Goal: Transaction & Acquisition: Book appointment/travel/reservation

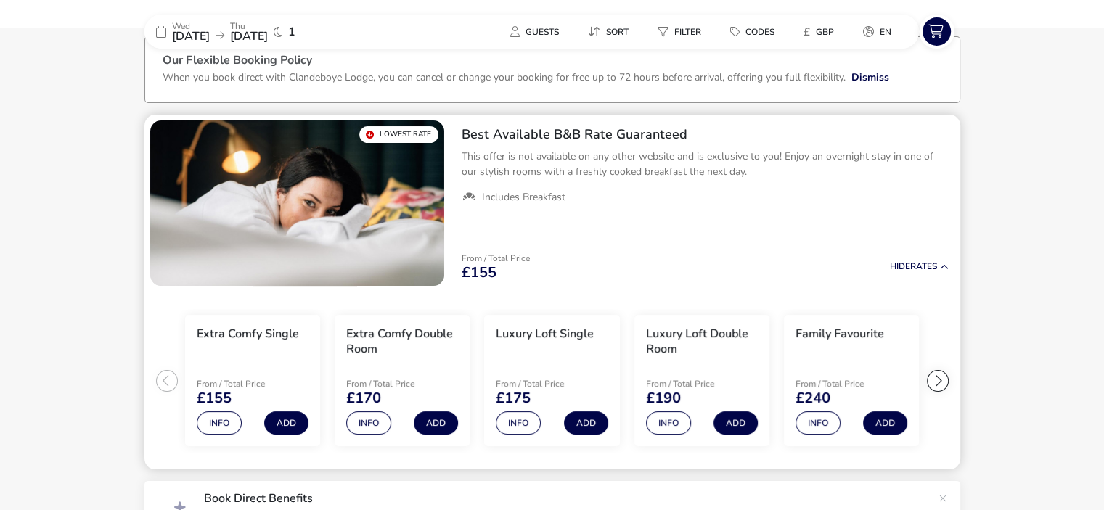
scroll to position [81, 0]
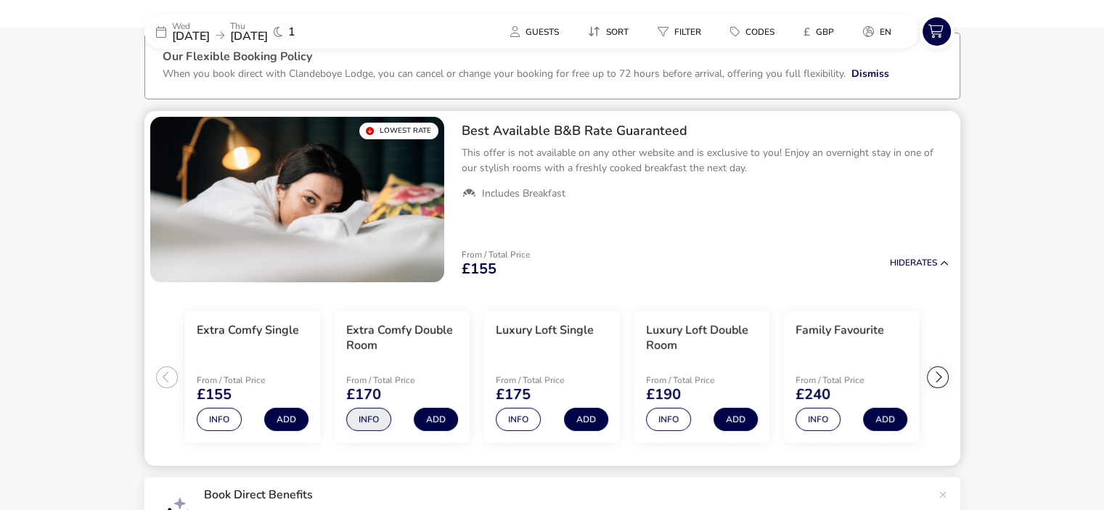
click at [374, 424] on button "Info" at bounding box center [368, 419] width 45 height 23
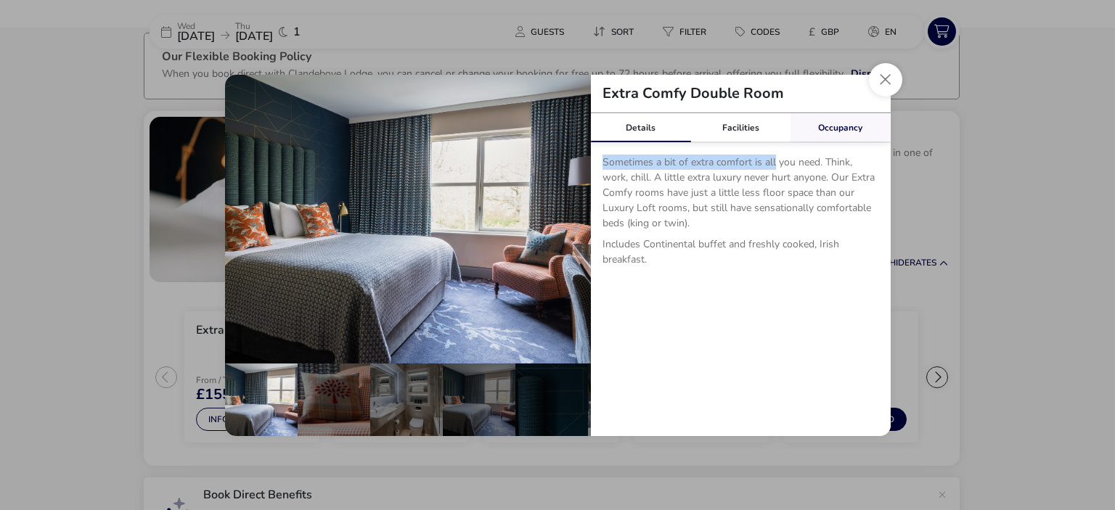
drag, startPoint x: 775, startPoint y: 153, endPoint x: 816, endPoint y: 123, distance: 50.4
click at [816, 123] on div "Details Facilities Occupancy Sometimes a bit of extra comfort is all you need. …" at bounding box center [741, 207] width 300 height 189
click at [816, 123] on link "Occupancy" at bounding box center [840, 127] width 100 height 29
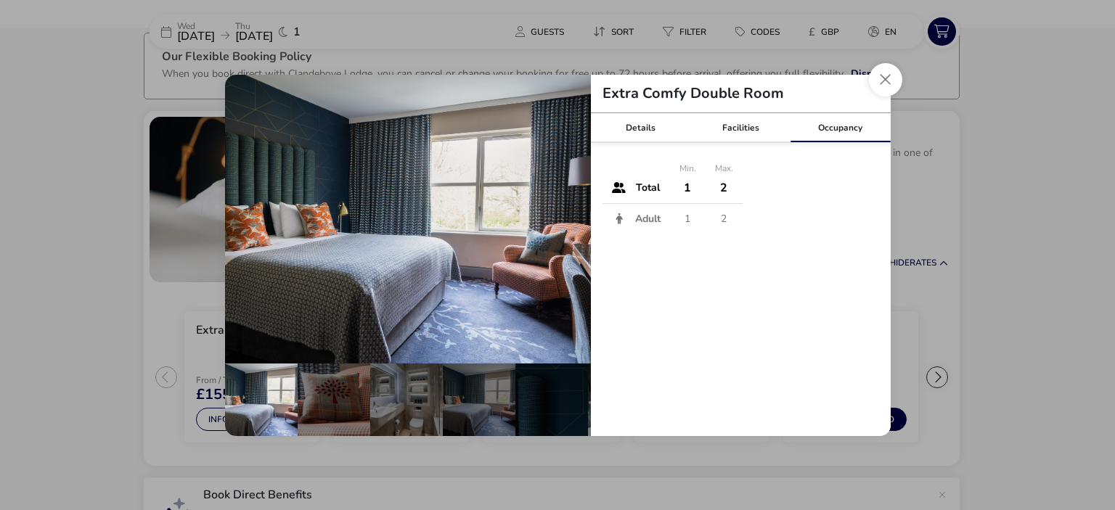
click at [743, 97] on h2 "Extra Comfy Double Room" at bounding box center [693, 93] width 205 height 15
click at [730, 127] on link "Facilities" at bounding box center [740, 127] width 100 height 29
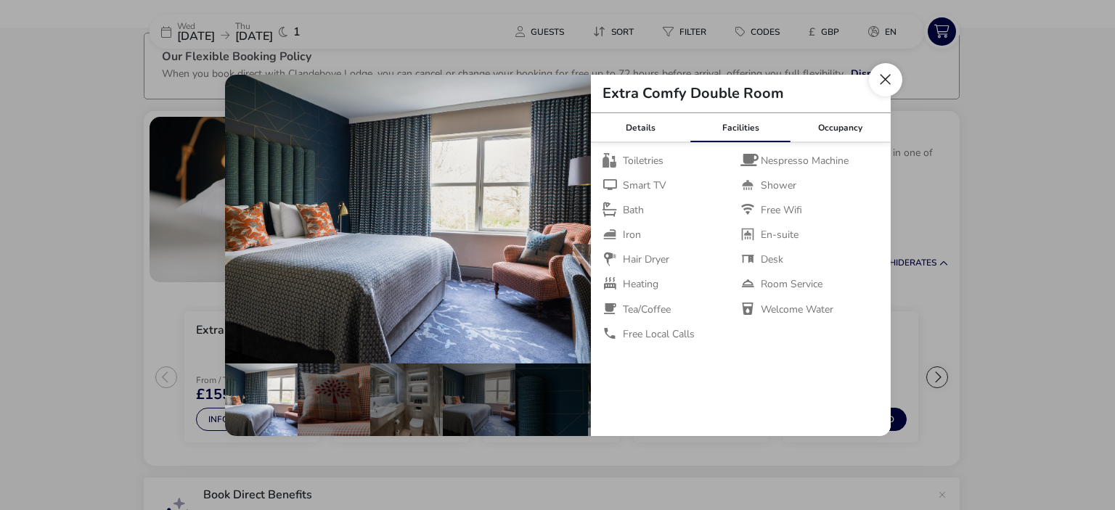
click at [879, 86] on button "Close dialog" at bounding box center [885, 79] width 33 height 33
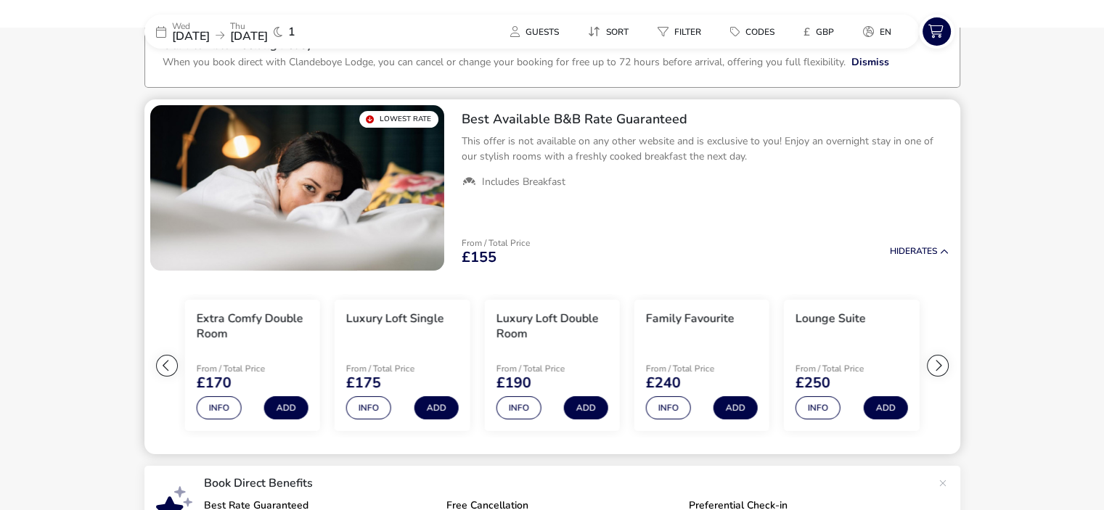
scroll to position [96, 0]
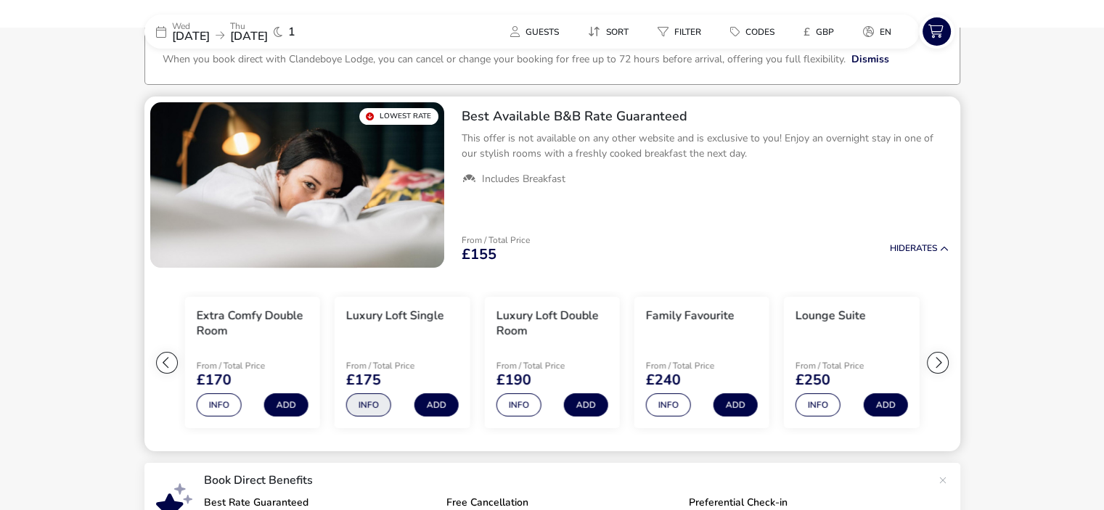
click at [379, 413] on button "Info" at bounding box center [368, 404] width 45 height 23
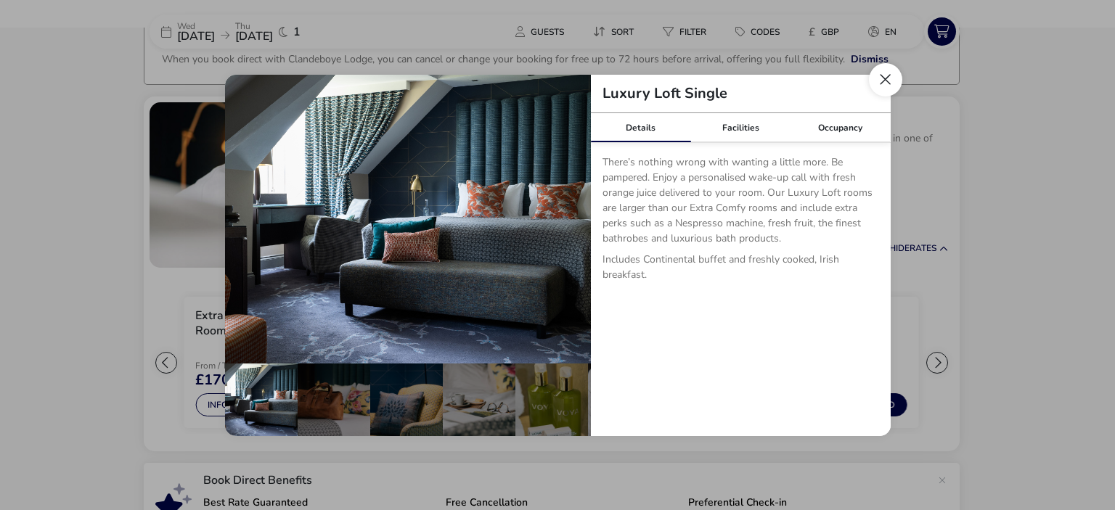
click at [893, 83] on button "Close dialog" at bounding box center [885, 79] width 33 height 33
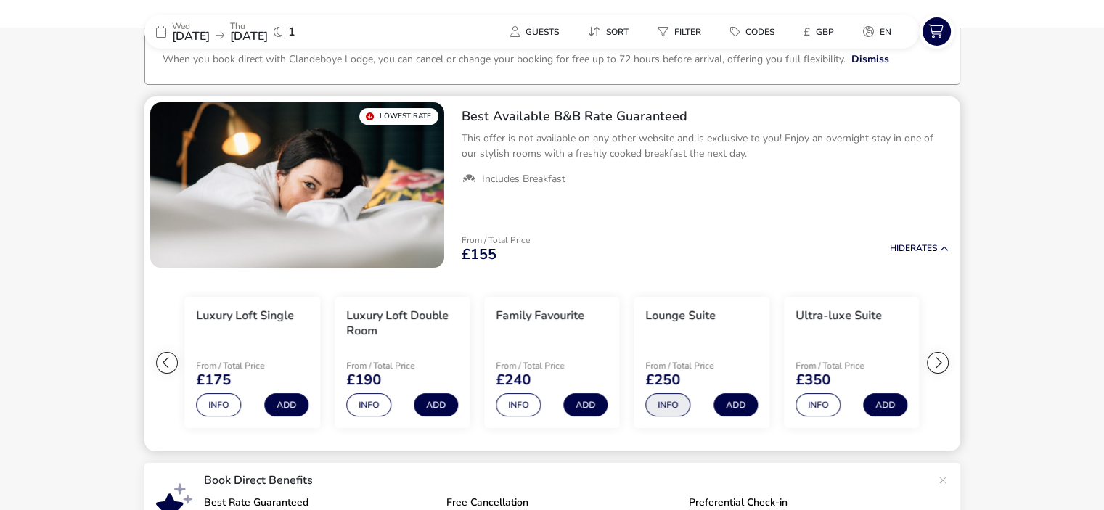
click at [665, 404] on button "Info" at bounding box center [668, 404] width 45 height 23
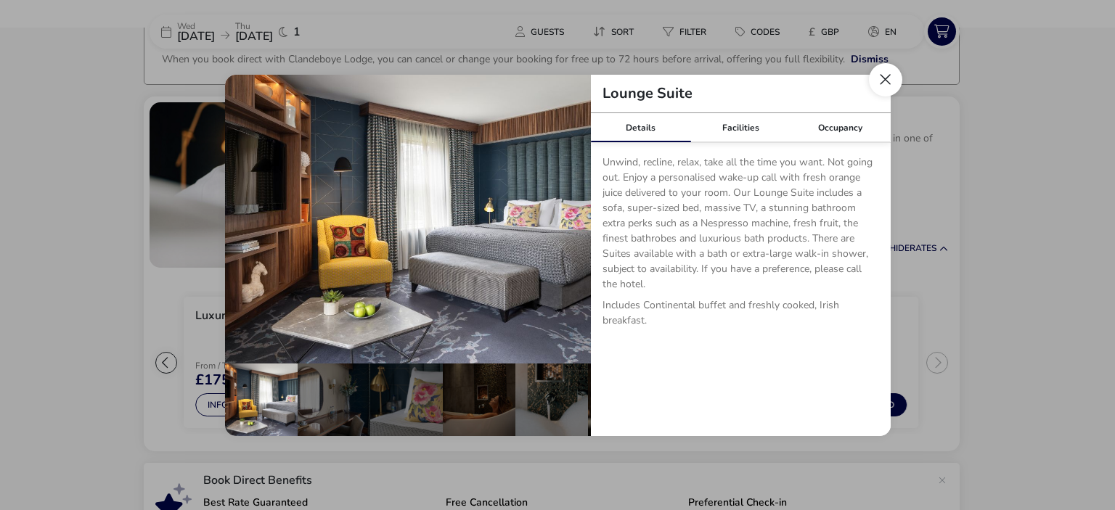
click at [888, 91] on button "Close dialog" at bounding box center [885, 79] width 33 height 33
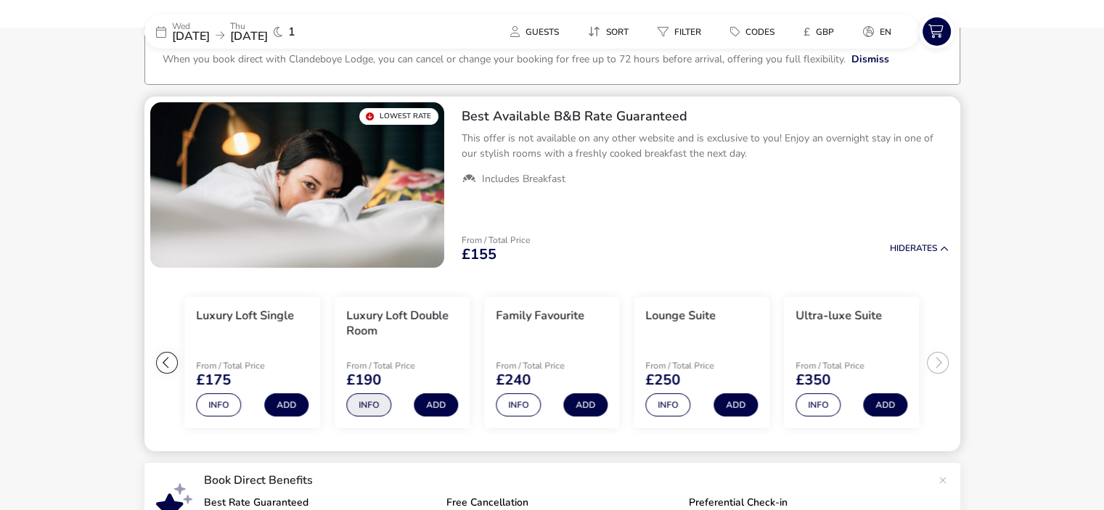
click at [350, 403] on button "Info" at bounding box center [368, 404] width 45 height 23
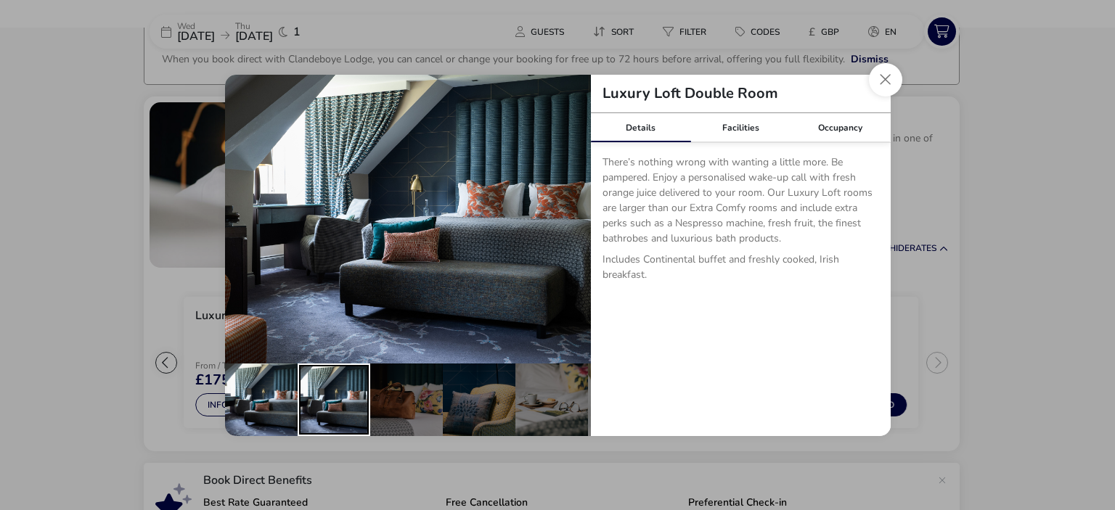
click at [316, 397] on div "details" at bounding box center [334, 400] width 73 height 73
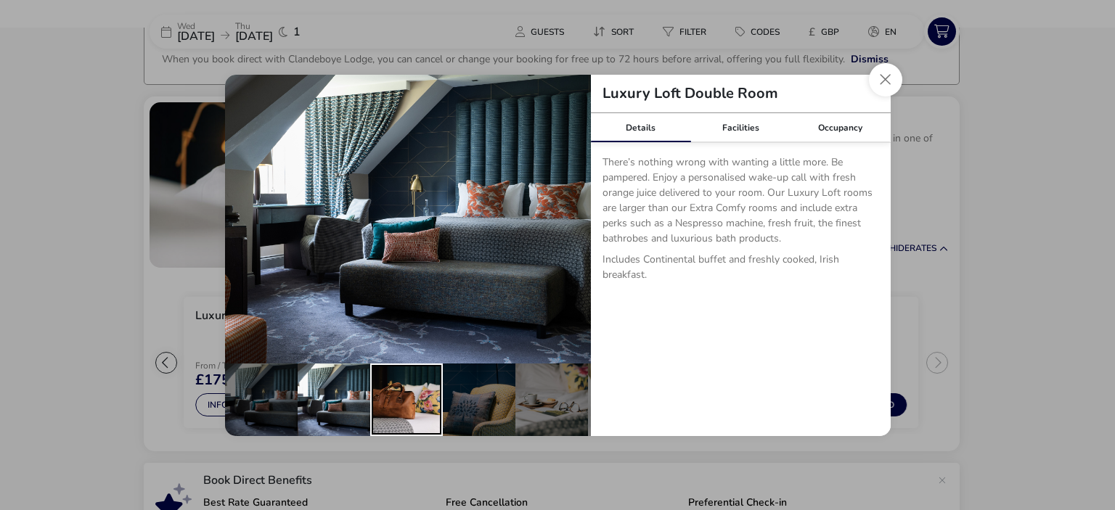
click at [383, 395] on div "details" at bounding box center [406, 400] width 73 height 73
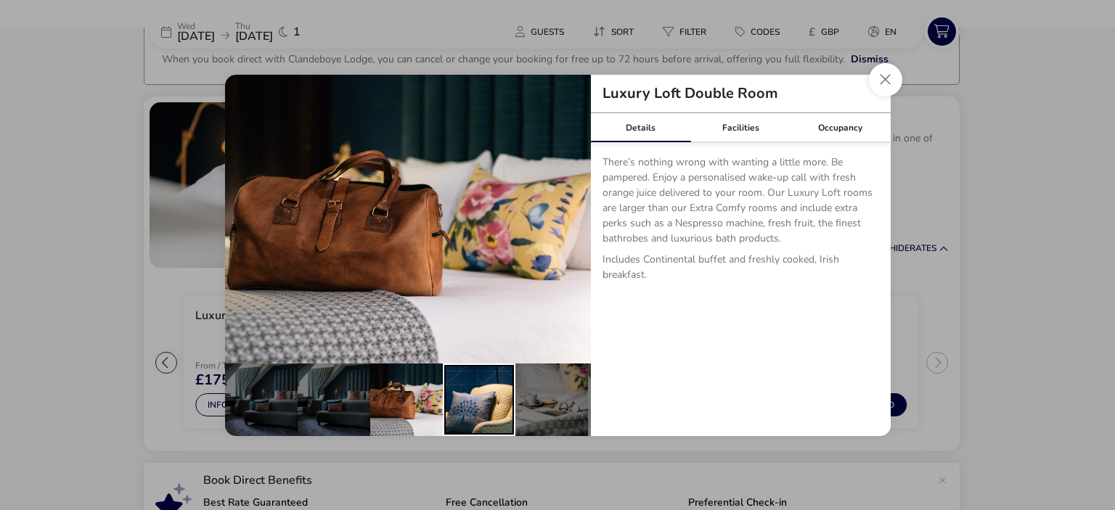
click at [473, 395] on div "details" at bounding box center [479, 400] width 73 height 73
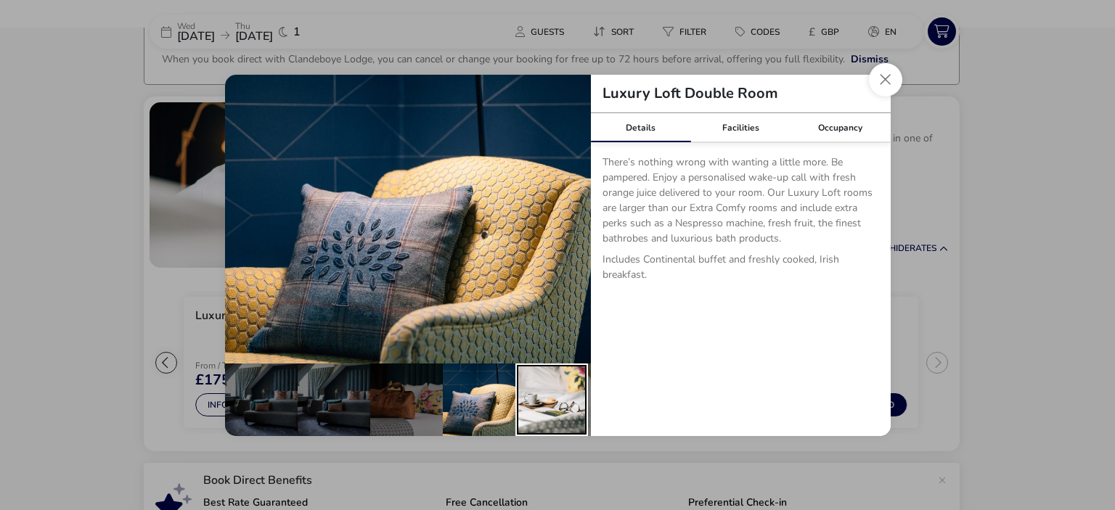
click at [543, 394] on div "details" at bounding box center [551, 400] width 73 height 73
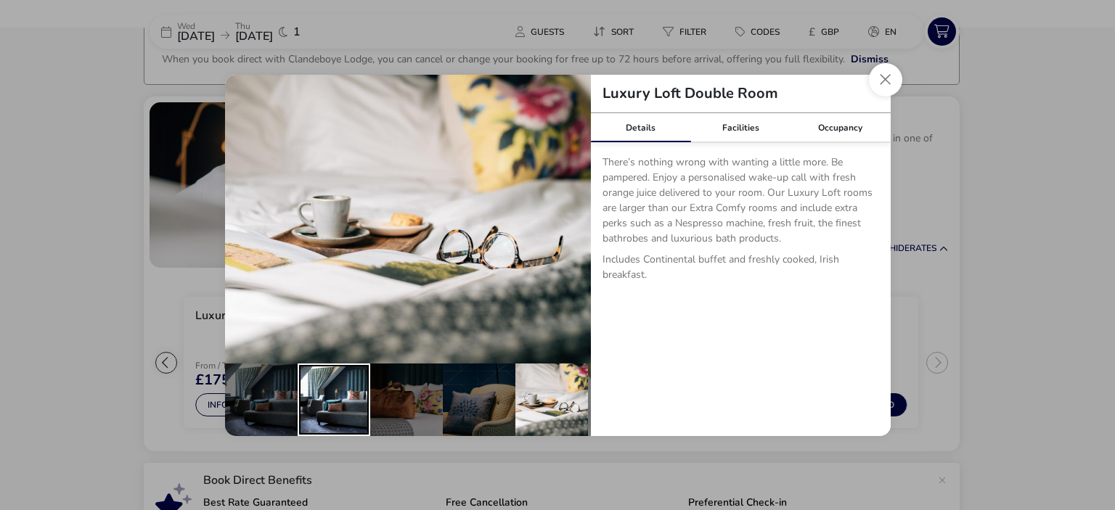
click at [331, 402] on div "details" at bounding box center [334, 400] width 73 height 73
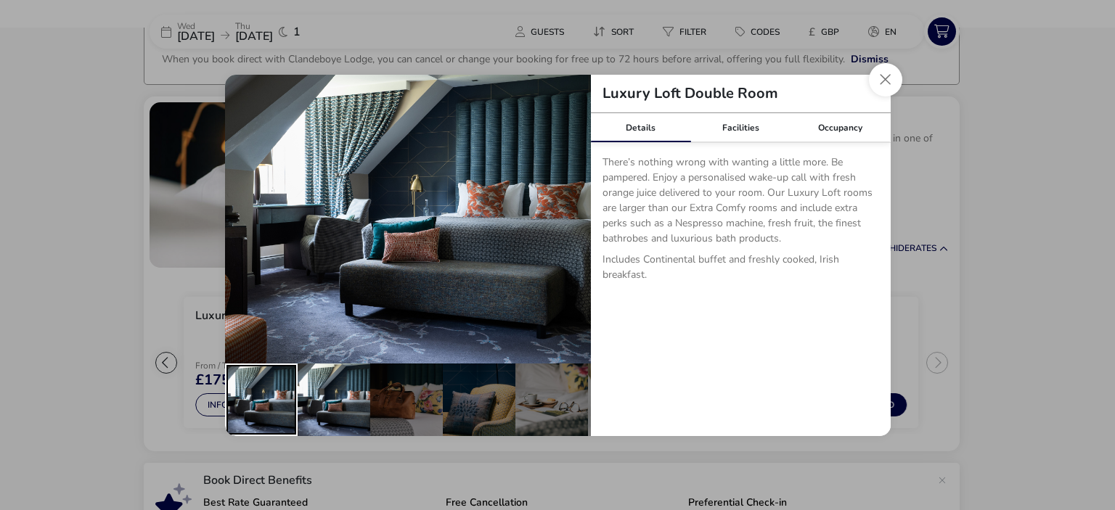
click at [275, 394] on div "details" at bounding box center [261, 400] width 73 height 73
click at [892, 82] on button "Close dialog" at bounding box center [885, 79] width 33 height 33
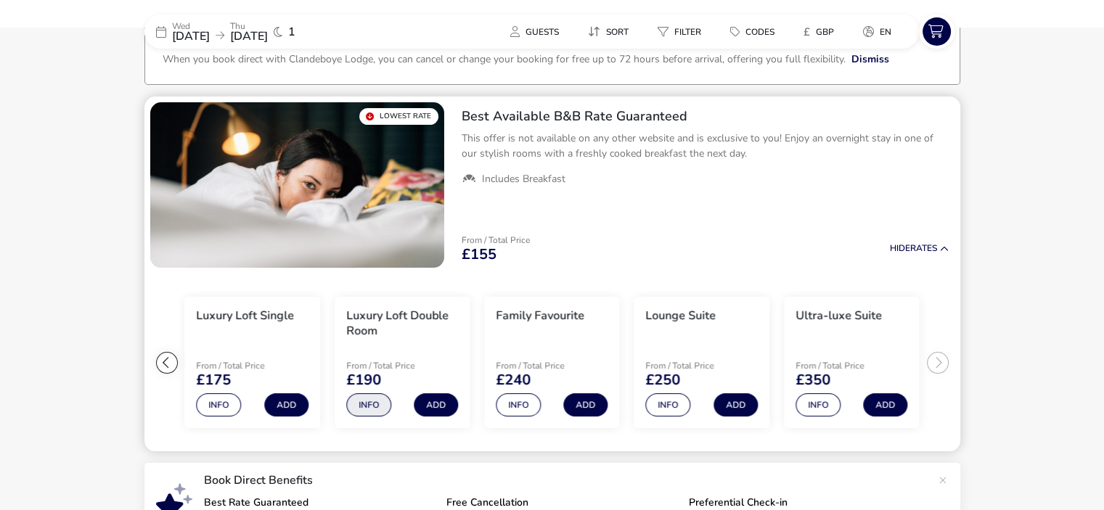
click at [374, 403] on button "Info" at bounding box center [368, 404] width 45 height 23
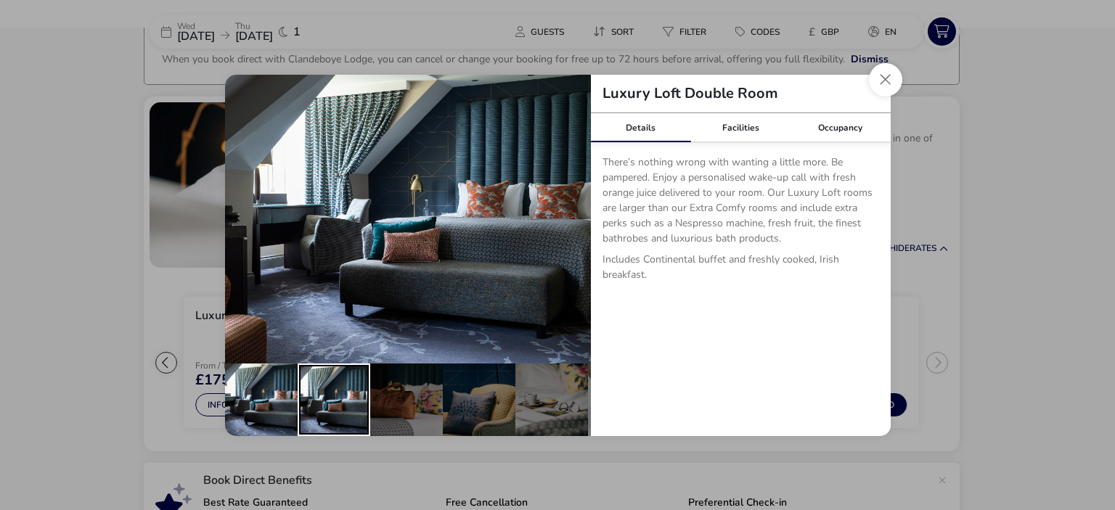
click at [344, 395] on div "details" at bounding box center [334, 400] width 73 height 73
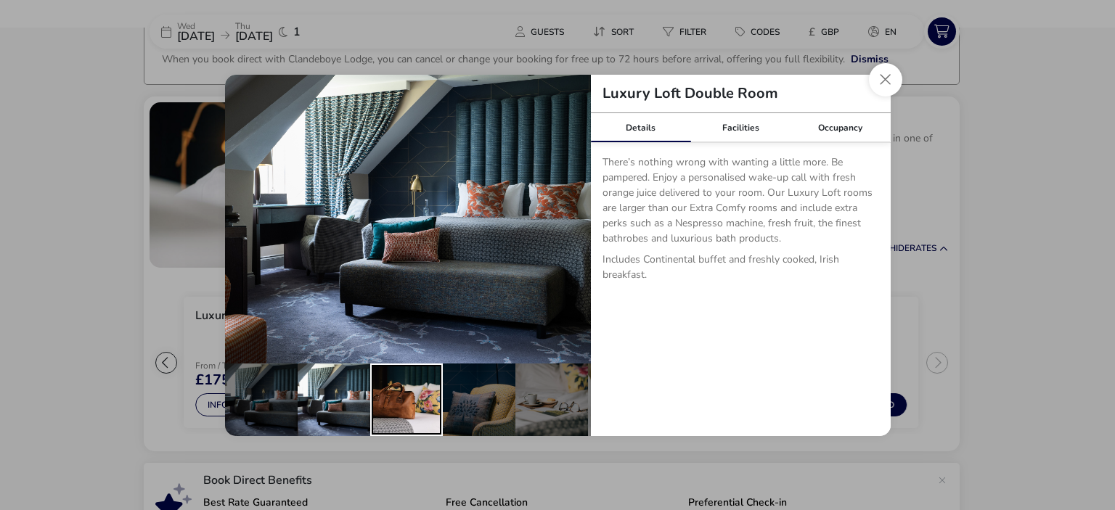
click at [385, 395] on div "details" at bounding box center [406, 400] width 73 height 73
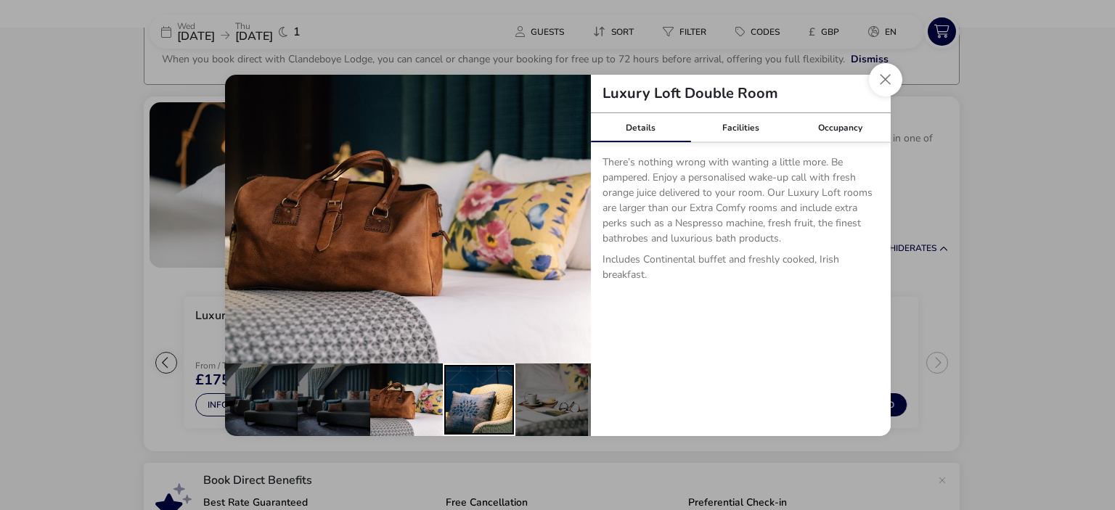
click at [464, 382] on div "details" at bounding box center [479, 400] width 73 height 73
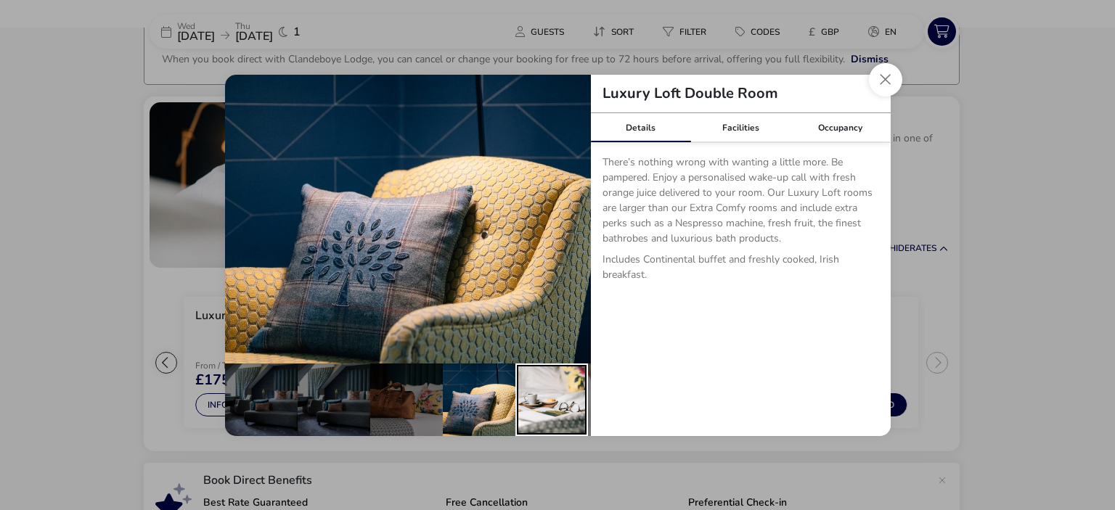
click at [546, 372] on div "details" at bounding box center [551, 400] width 73 height 73
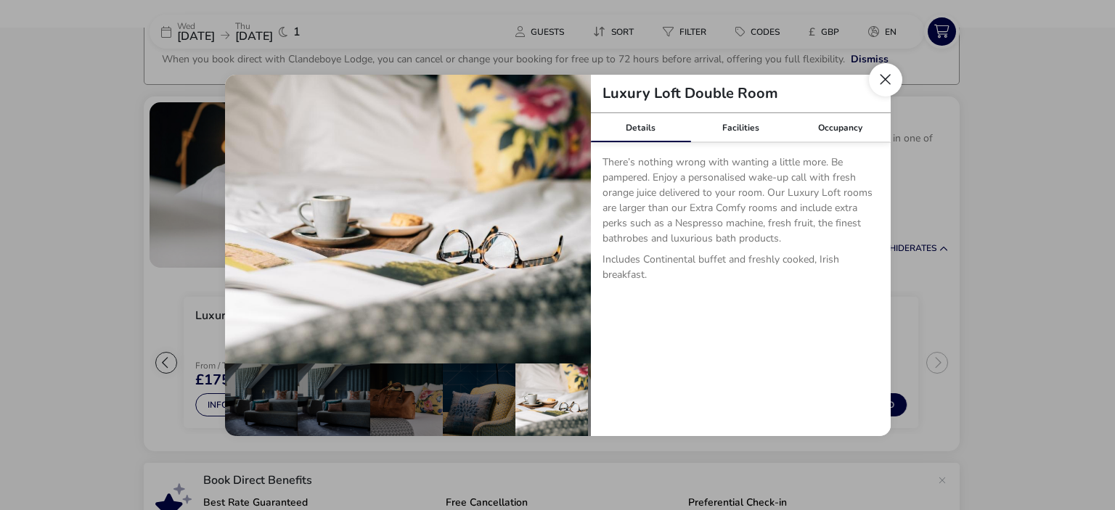
click at [891, 78] on button "Close dialog" at bounding box center [885, 79] width 33 height 33
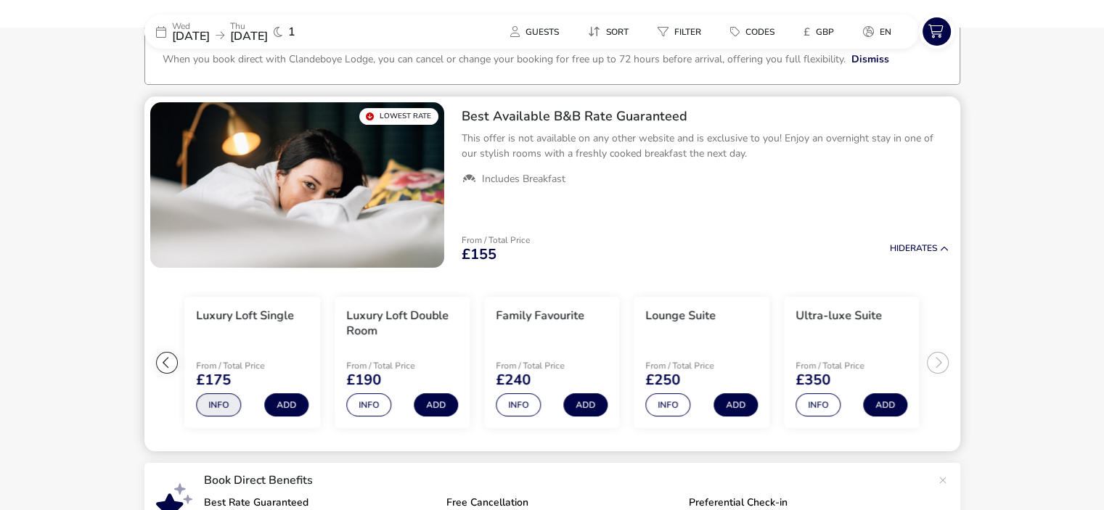
click at [232, 405] on button "Info" at bounding box center [218, 404] width 45 height 23
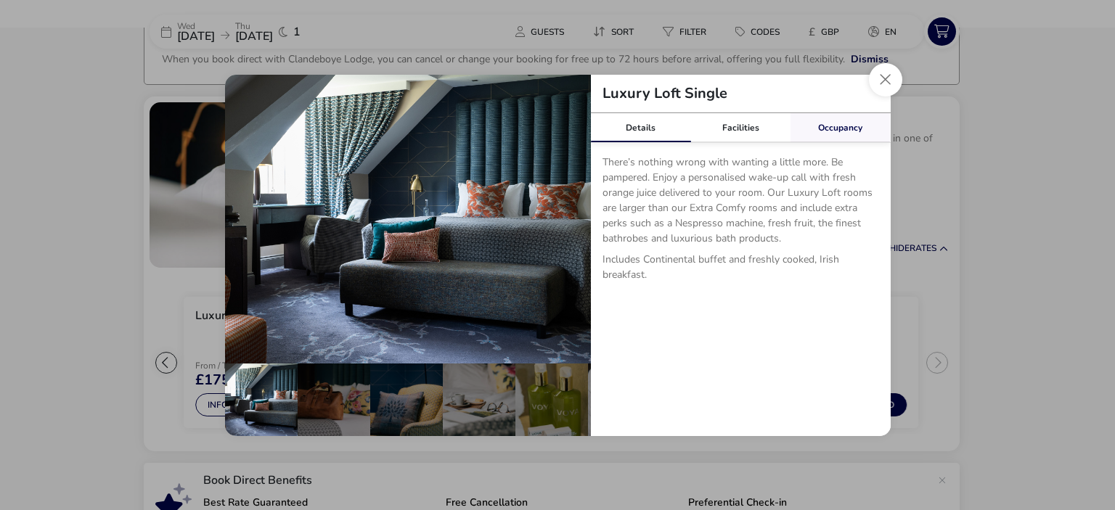
click at [837, 132] on link "Occupancy" at bounding box center [840, 127] width 100 height 29
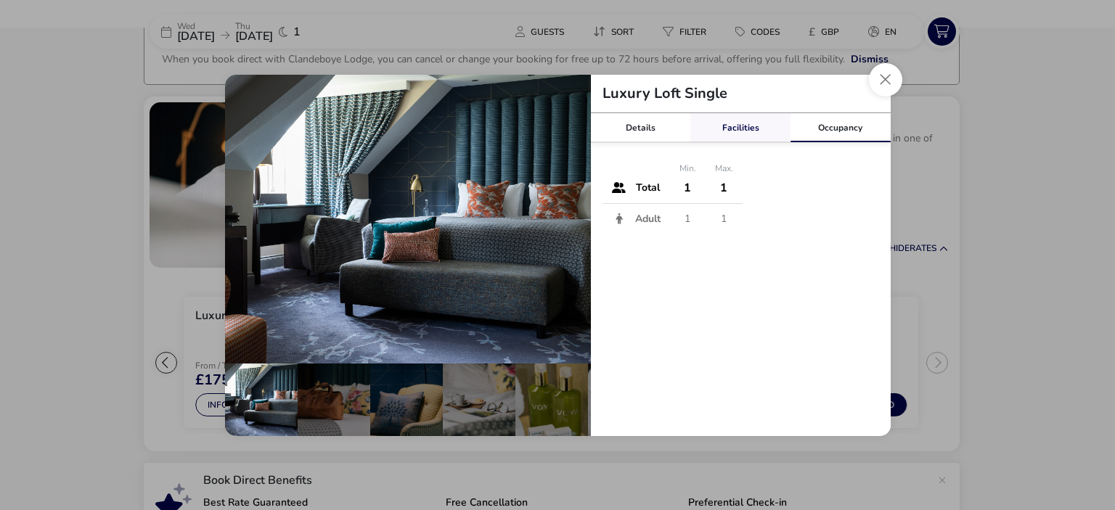
click at [752, 138] on link "Facilities" at bounding box center [740, 127] width 100 height 29
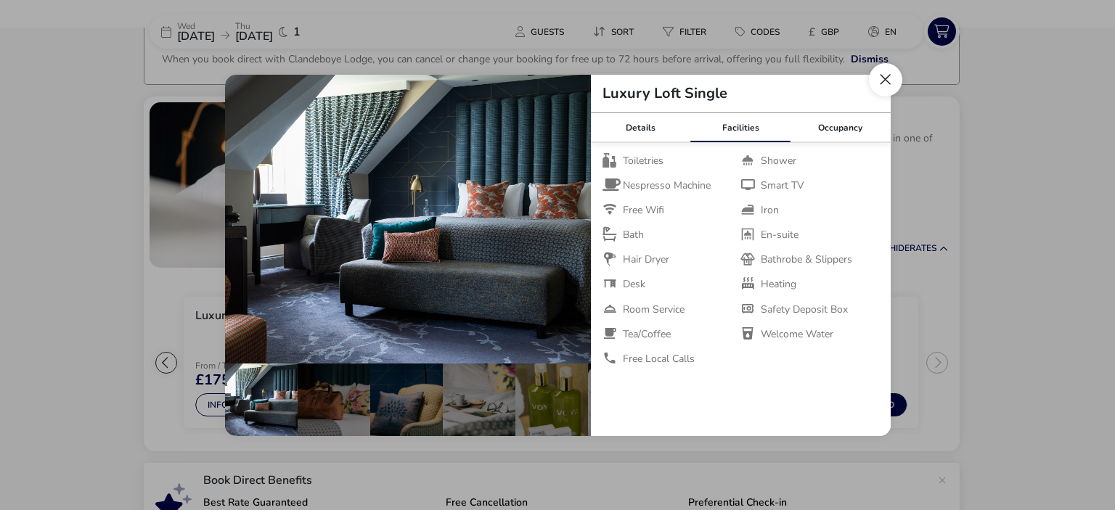
click at [882, 88] on button "Close dialog" at bounding box center [885, 79] width 33 height 33
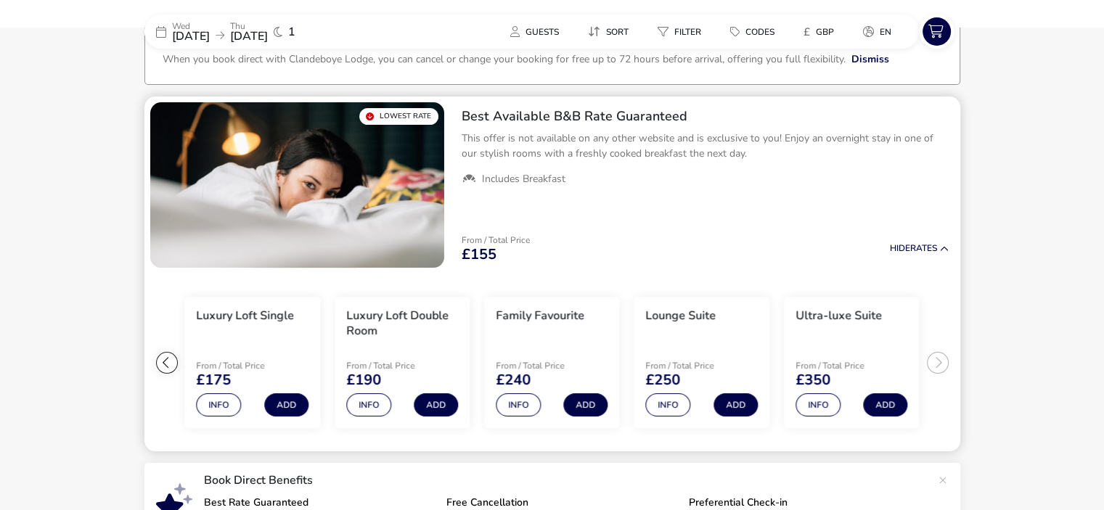
click at [515, 118] on h2 "Best Available B&B Rate Guaranteed" at bounding box center [704, 116] width 487 height 17
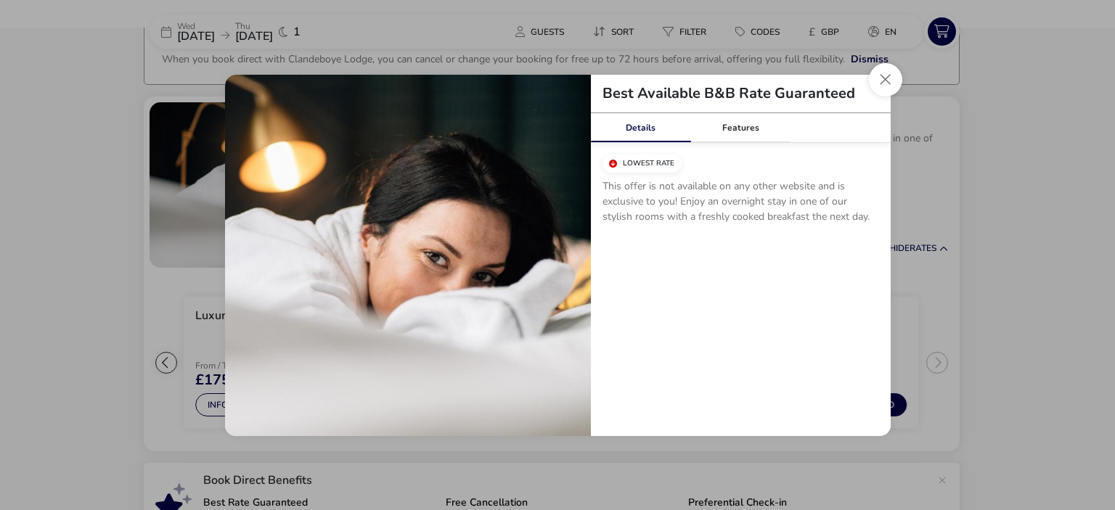
click at [640, 126] on link "Details" at bounding box center [641, 127] width 100 height 29
click at [731, 121] on link "Features" at bounding box center [740, 127] width 100 height 29
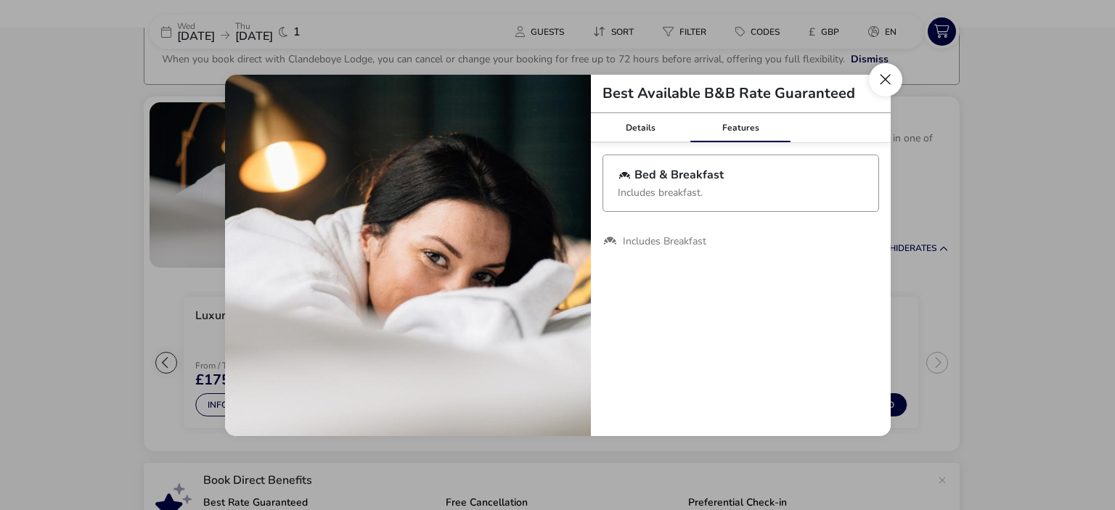
click at [882, 84] on button "Close modal" at bounding box center [885, 79] width 33 height 33
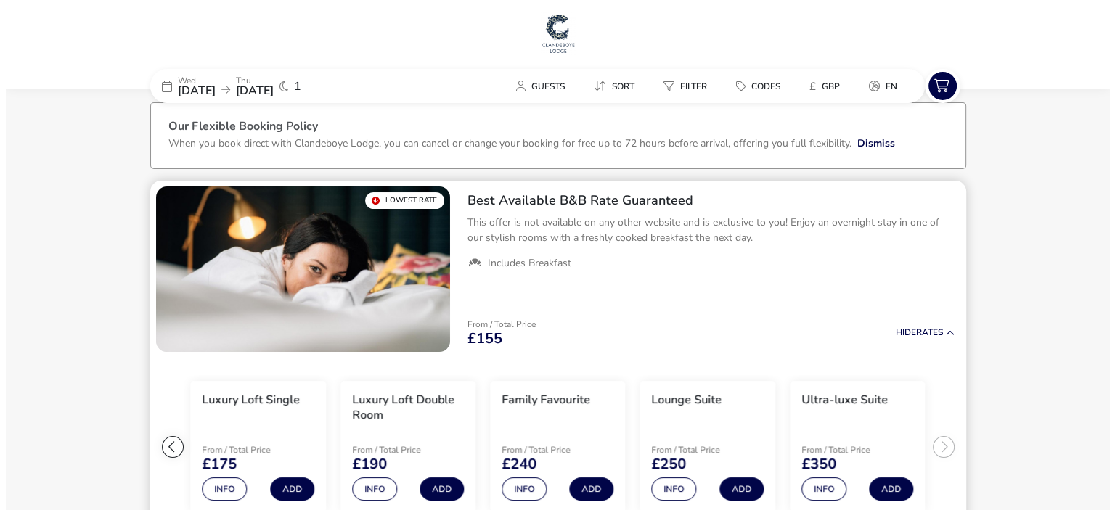
scroll to position [0, 0]
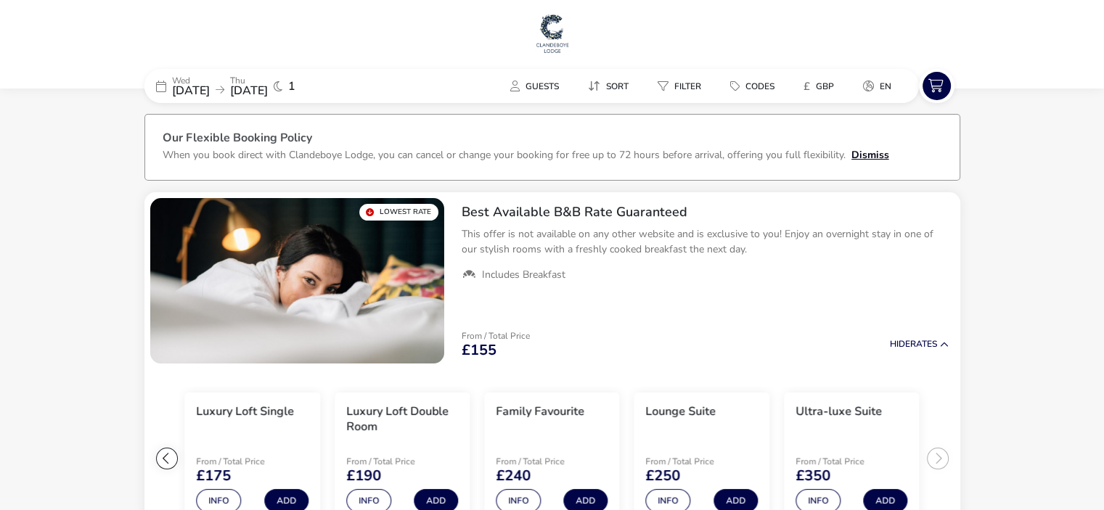
click at [866, 160] on button "Dismiss" at bounding box center [870, 154] width 38 height 15
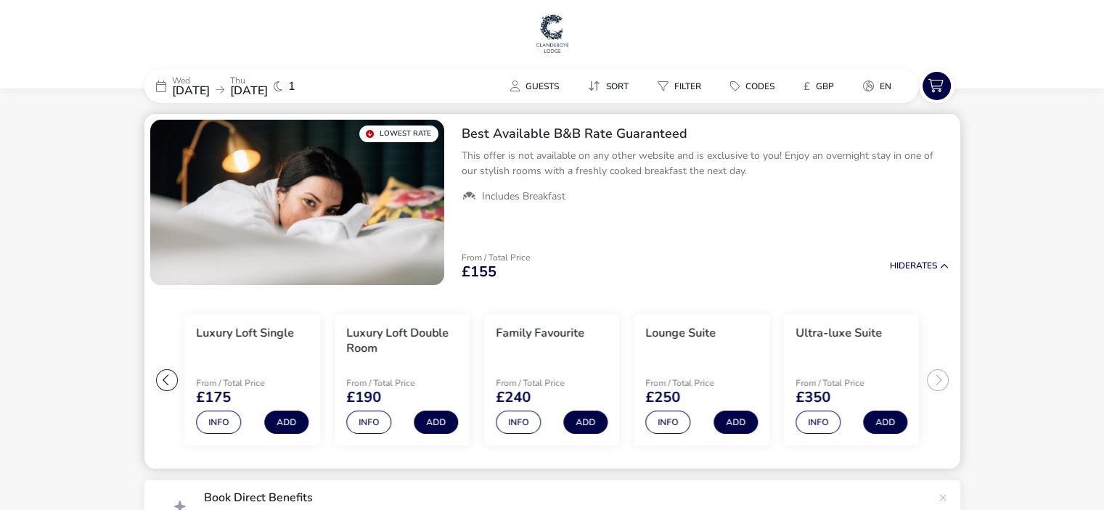
click at [382, 200] on img "1 / 1" at bounding box center [297, 202] width 294 height 165
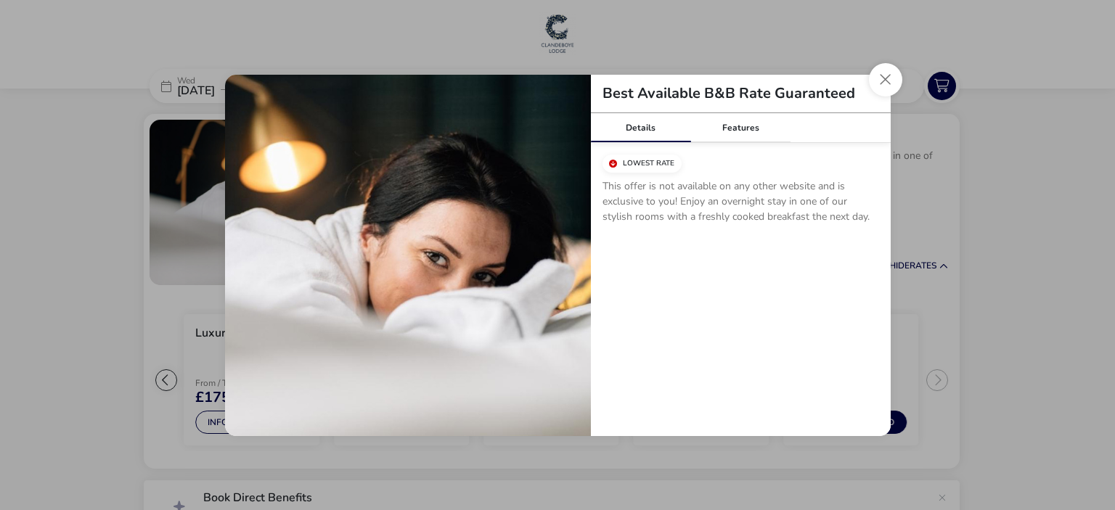
click at [653, 173] on div "Lowest Rate This offer is not available on any other website and is exclusive t…" at bounding box center [740, 195] width 276 height 81
click at [730, 135] on link "Features" at bounding box center [740, 127] width 100 height 29
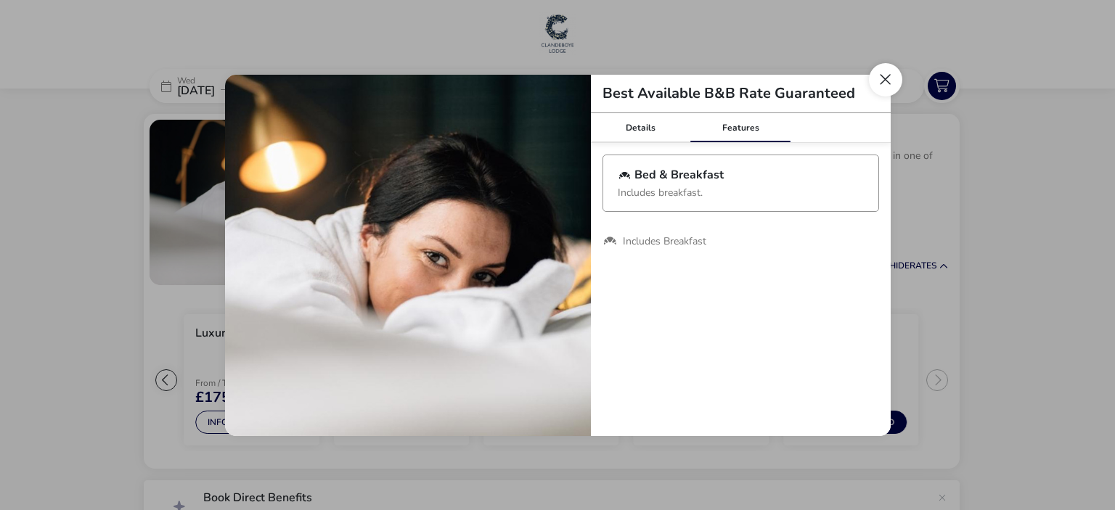
click at [877, 70] on button "Close modal" at bounding box center [885, 79] width 33 height 33
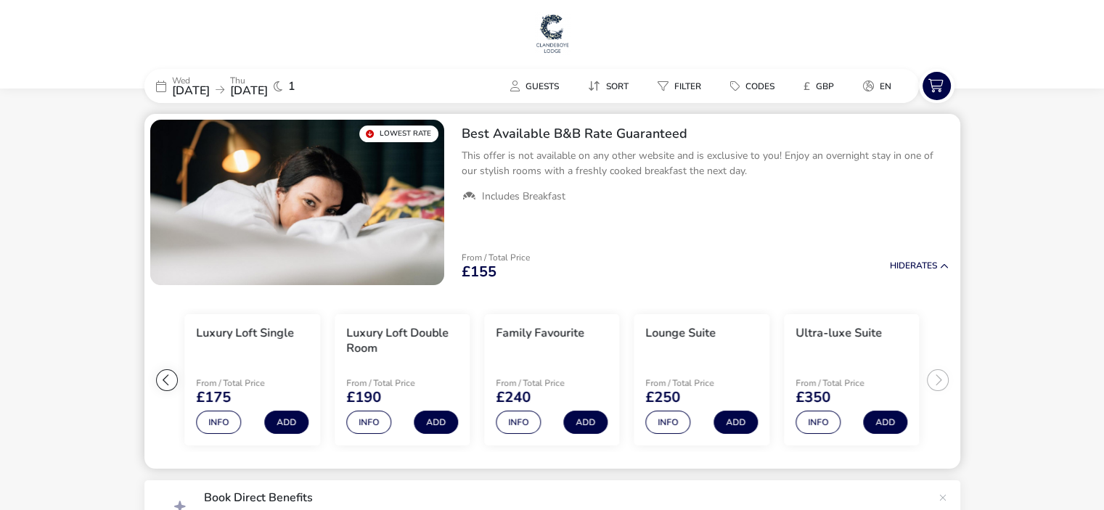
click at [168, 391] on ul "Extra Comfy Single From / Total Price £155 Info Add Extra Comfy Double Room Fro…" at bounding box center [552, 380] width 816 height 179
click at [165, 385] on div at bounding box center [167, 380] width 22 height 22
click at [287, 426] on button "Add" at bounding box center [286, 422] width 44 height 23
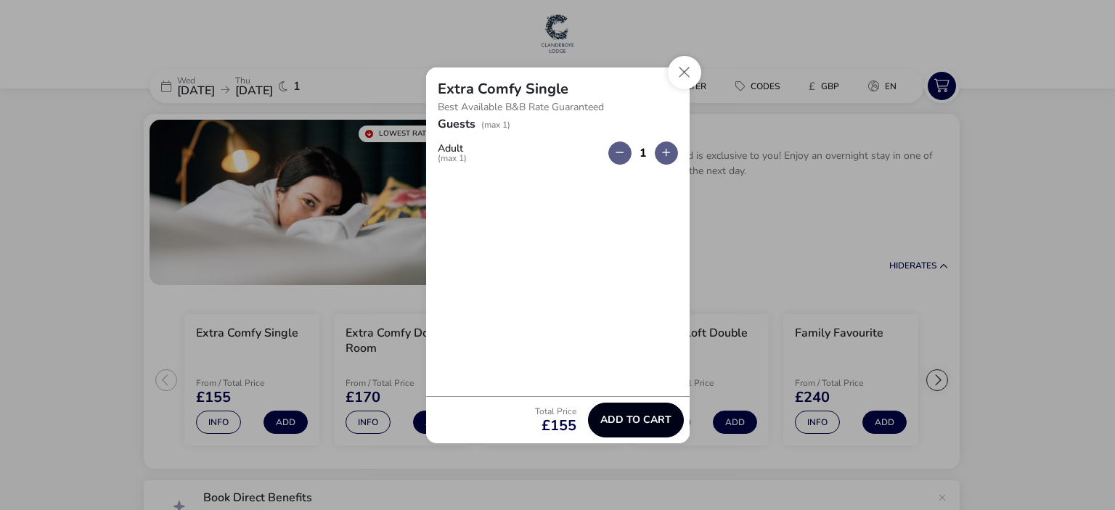
click at [647, 414] on span "Add to cart" at bounding box center [635, 419] width 71 height 11
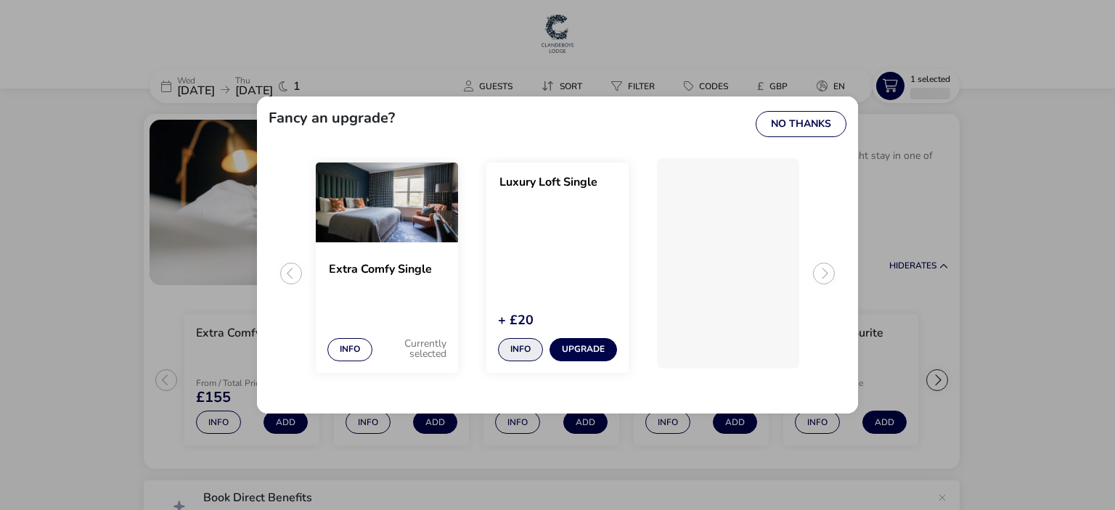
click at [536, 344] on button "Info" at bounding box center [520, 349] width 45 height 23
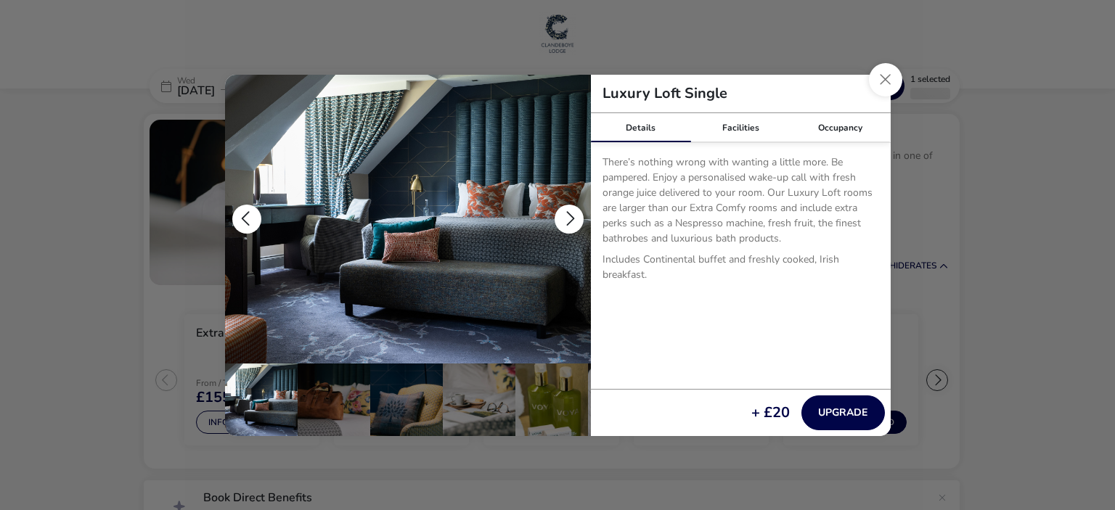
click at [579, 218] on button "details" at bounding box center [568, 219] width 29 height 29
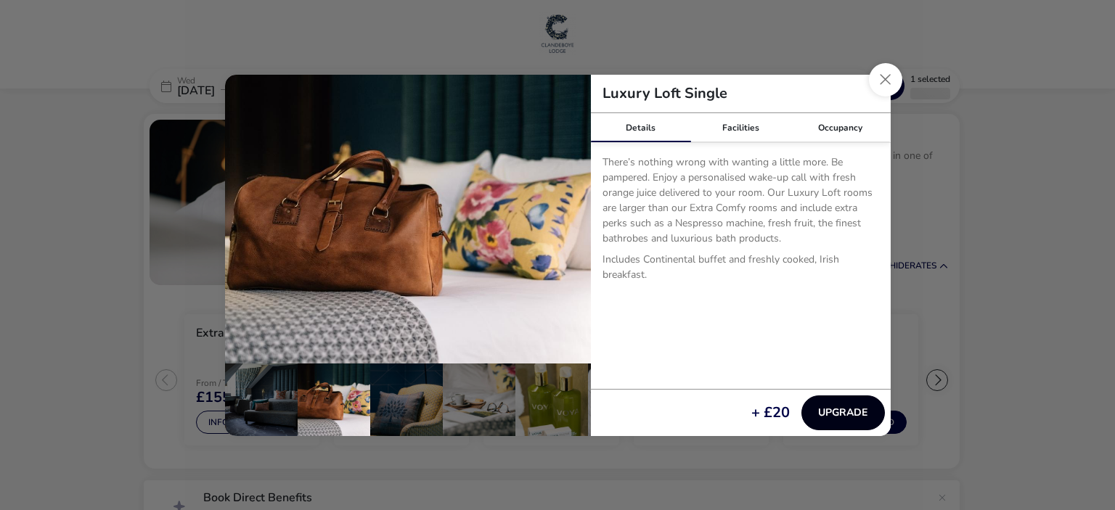
click at [839, 417] on button "Upgrade" at bounding box center [842, 412] width 83 height 35
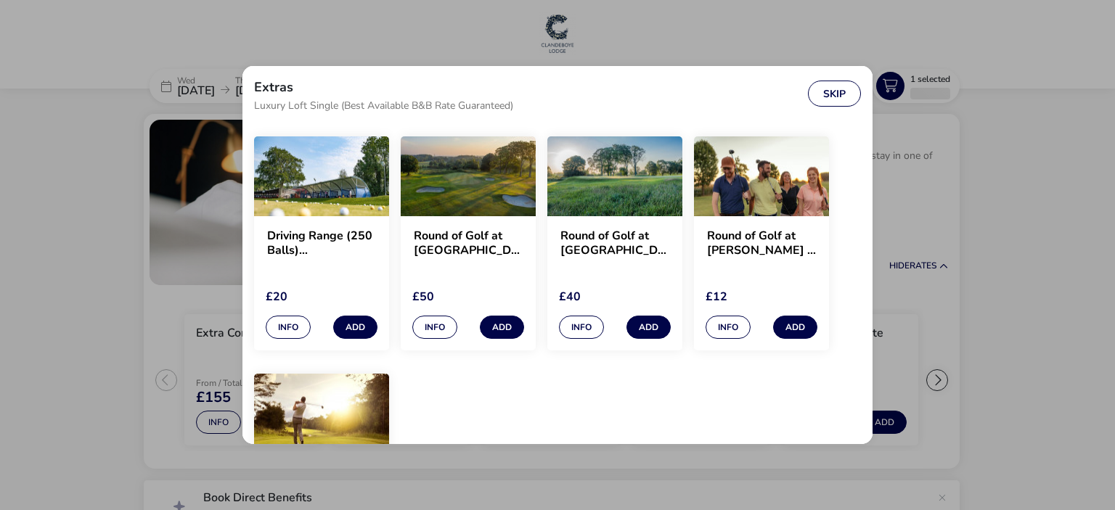
click at [647, 261] on div "Round of Golf at [GEOGRAPHIC_DATA] GC – 18-Hole (Ava Course)" at bounding box center [614, 245] width 109 height 33
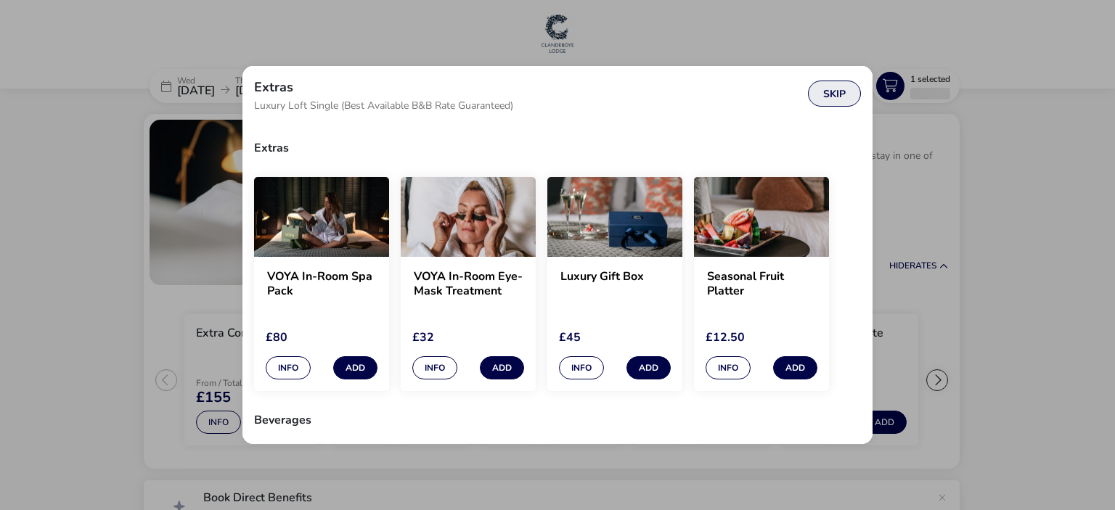
click at [822, 97] on button "Skip" at bounding box center [834, 94] width 53 height 26
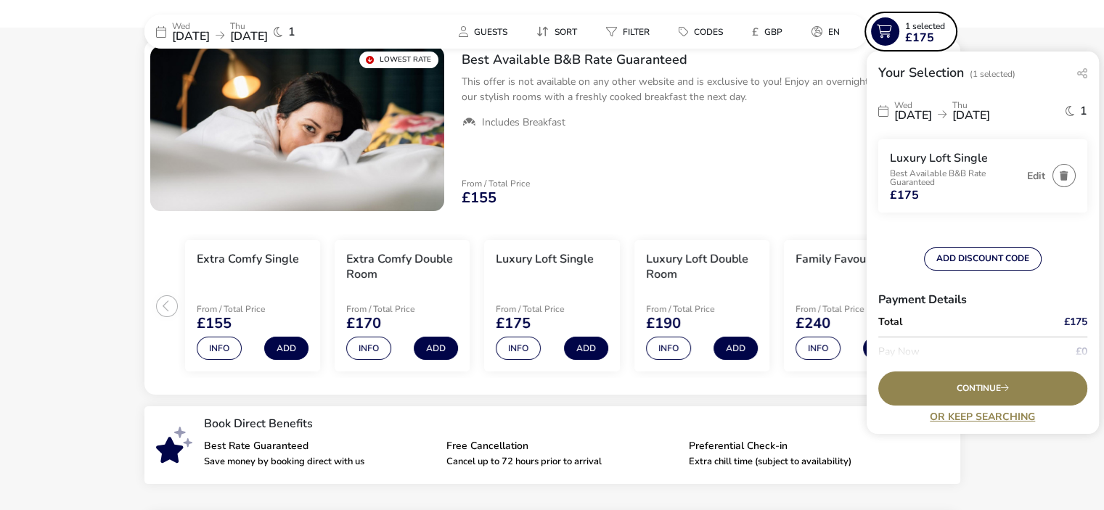
scroll to position [73, 0]
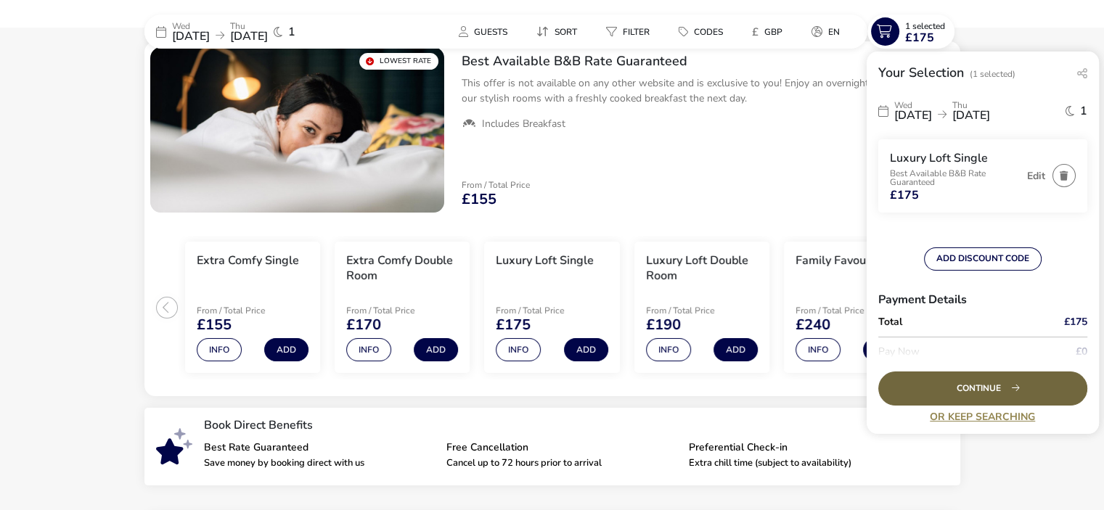
click at [947, 388] on div "Continue" at bounding box center [982, 389] width 209 height 34
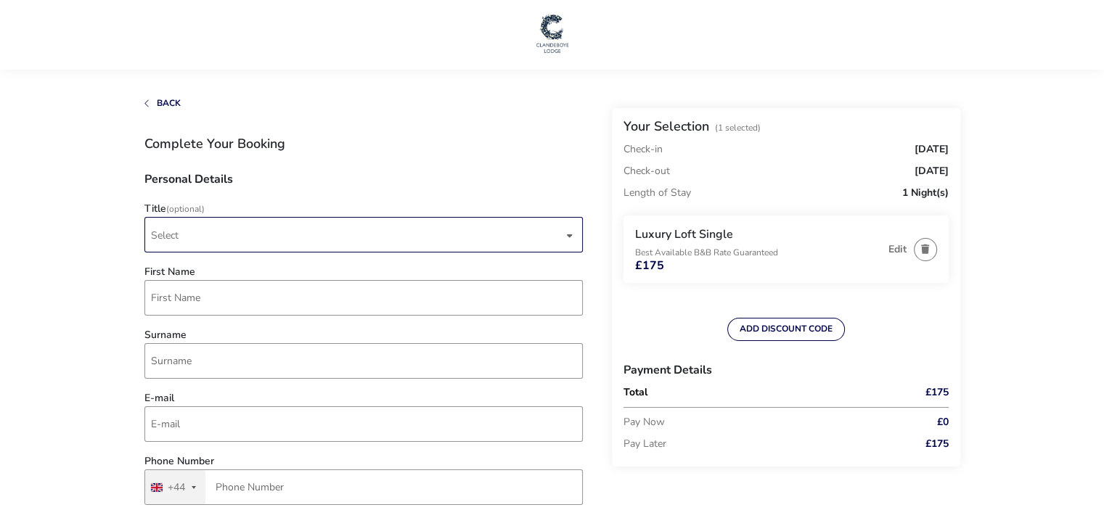
click at [333, 232] on span "Select" at bounding box center [357, 235] width 412 height 34
click at [319, 274] on li "Mr" at bounding box center [364, 271] width 438 height 36
click at [291, 307] on input "First Name" at bounding box center [363, 298] width 438 height 36
type input "Kieran"
click at [311, 372] on input "Surname" at bounding box center [363, 361] width 438 height 36
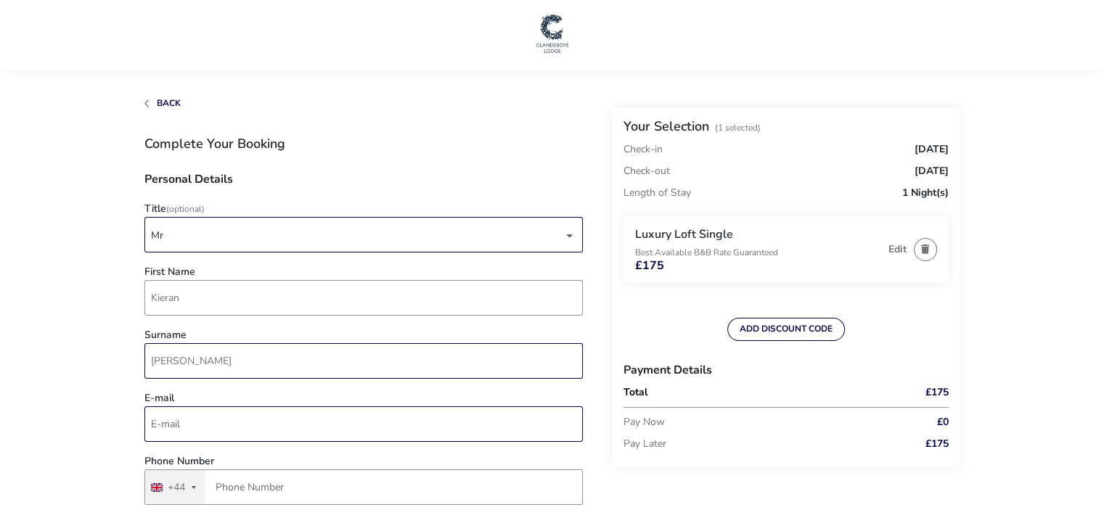
type input "[PERSON_NAME]"
click at [270, 419] on input "E-mail" at bounding box center [363, 424] width 438 height 36
type input "[EMAIL_ADDRESS][DOMAIN_NAME]"
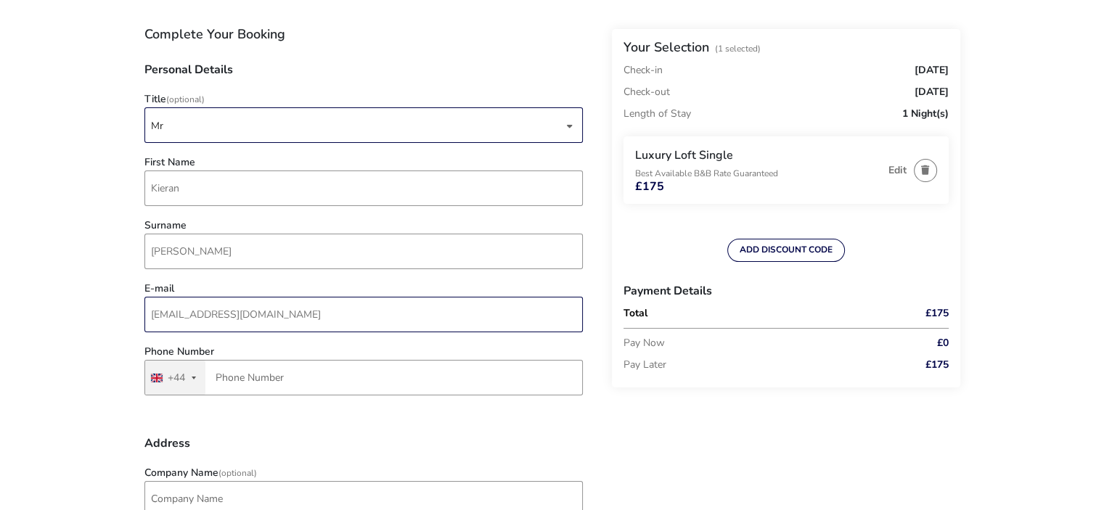
scroll to position [110, 0]
click at [363, 385] on input "Phone Number" at bounding box center [363, 377] width 438 height 36
type input "7817 426155"
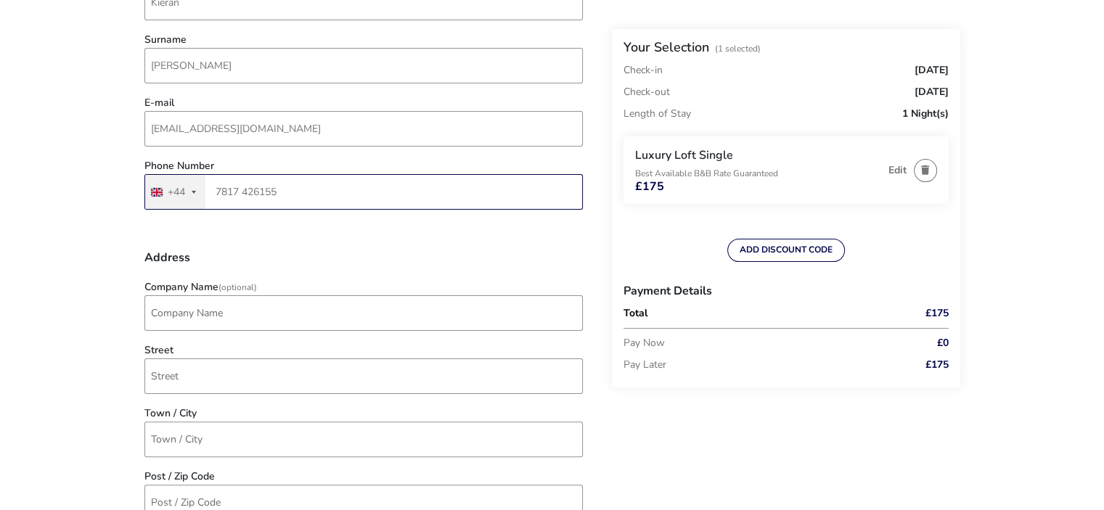
scroll to position [295, 0]
click at [378, 304] on input "Company Name (Optional)" at bounding box center [363, 314] width 438 height 36
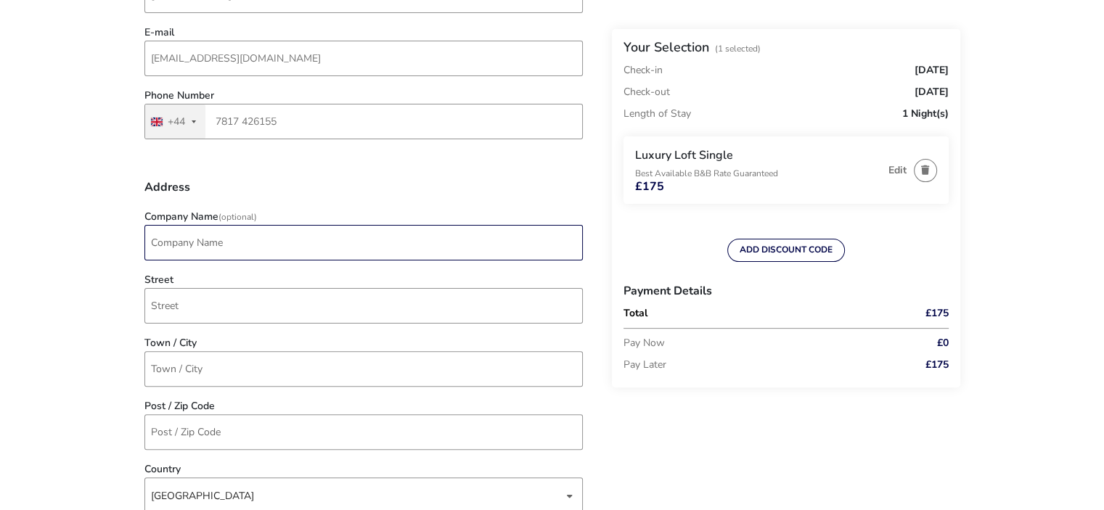
scroll to position [366, 0]
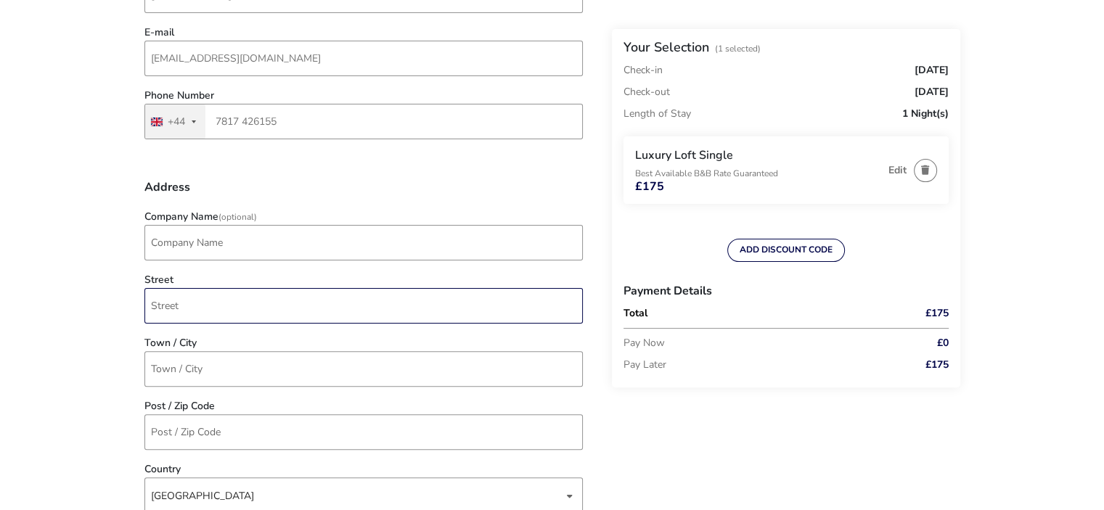
click at [361, 313] on input "Street" at bounding box center [363, 306] width 438 height 36
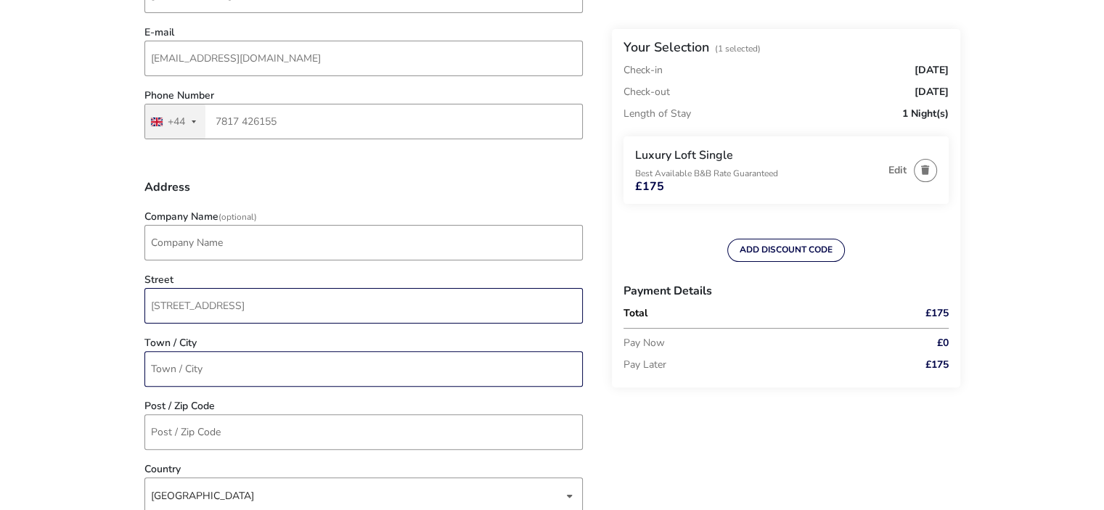
type input "[STREET_ADDRESS]"
click at [347, 361] on input "Town / City" at bounding box center [363, 369] width 438 height 36
type input "Dukinfield"
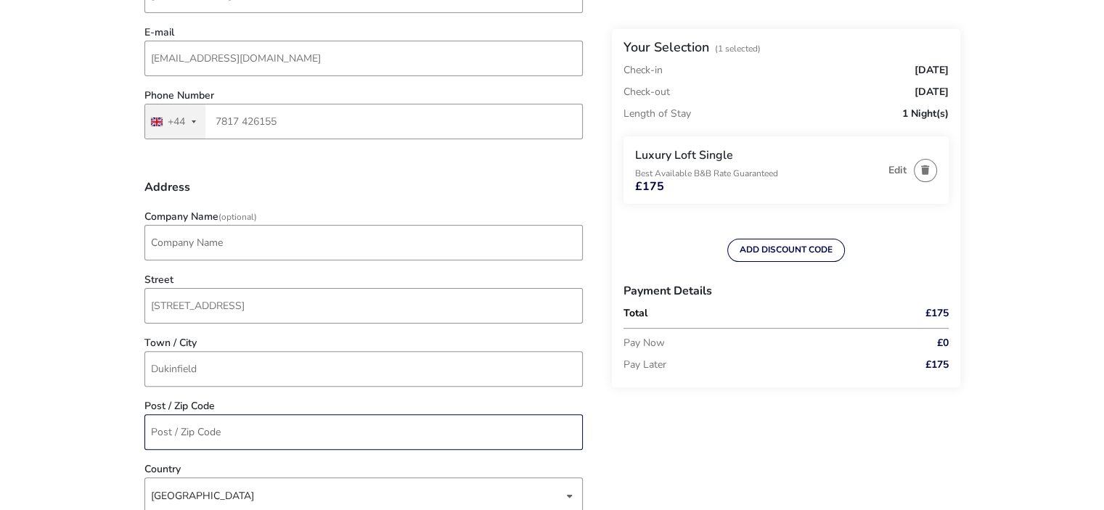
click at [262, 427] on input "Post / Zip Code" at bounding box center [363, 432] width 438 height 36
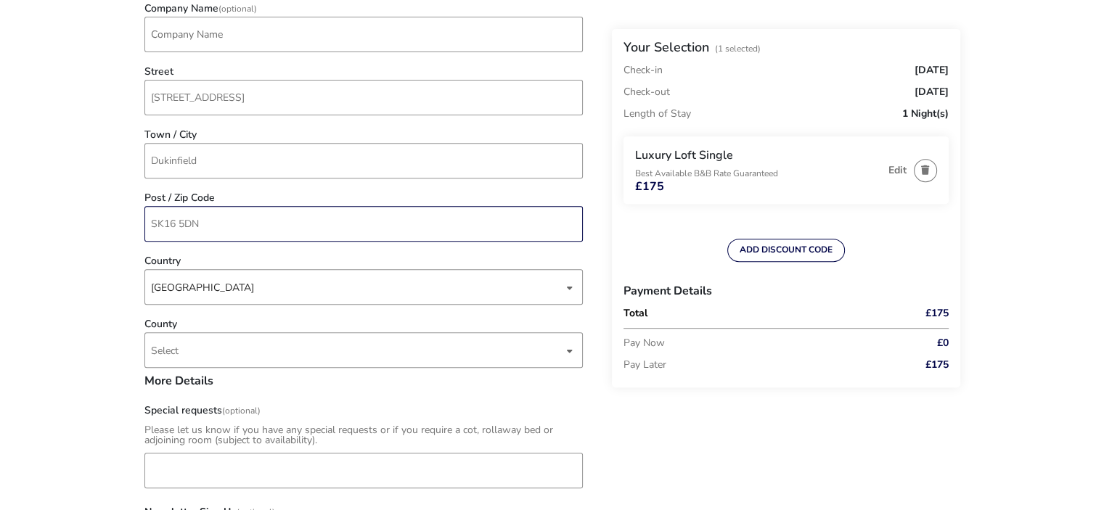
scroll to position [604, 0]
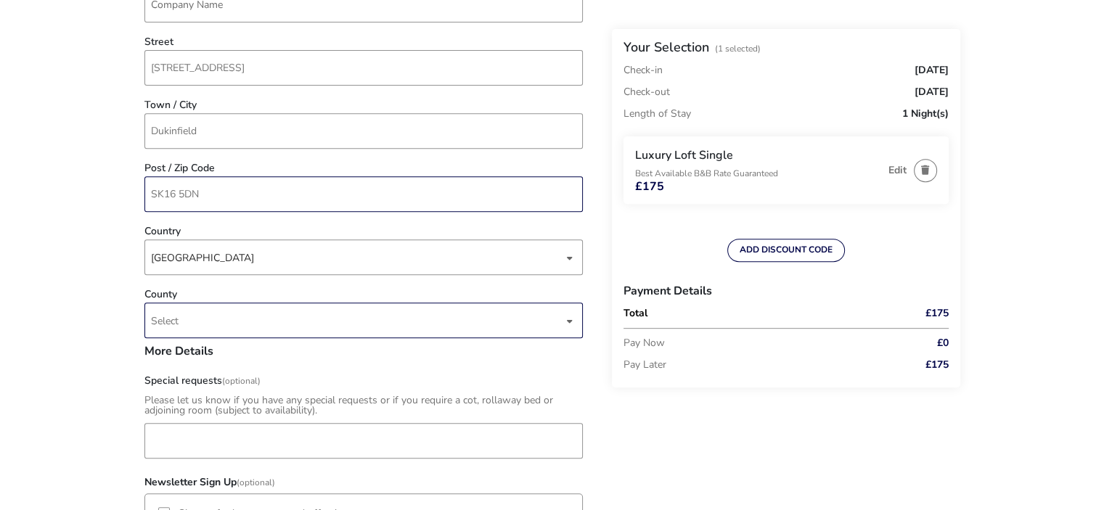
type input "SK16 5DN"
click at [235, 325] on span "Select" at bounding box center [357, 320] width 412 height 34
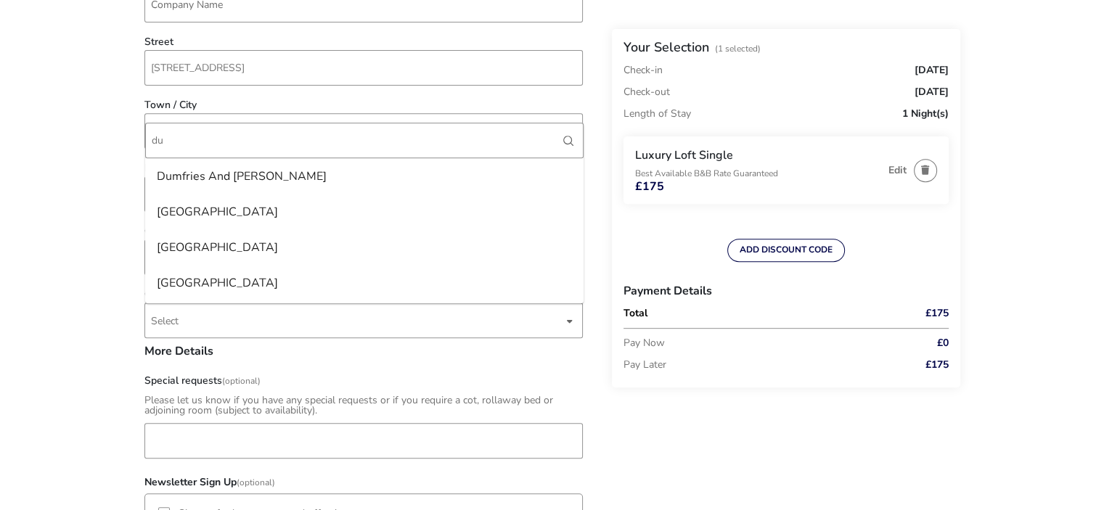
type input "d"
type input "r"
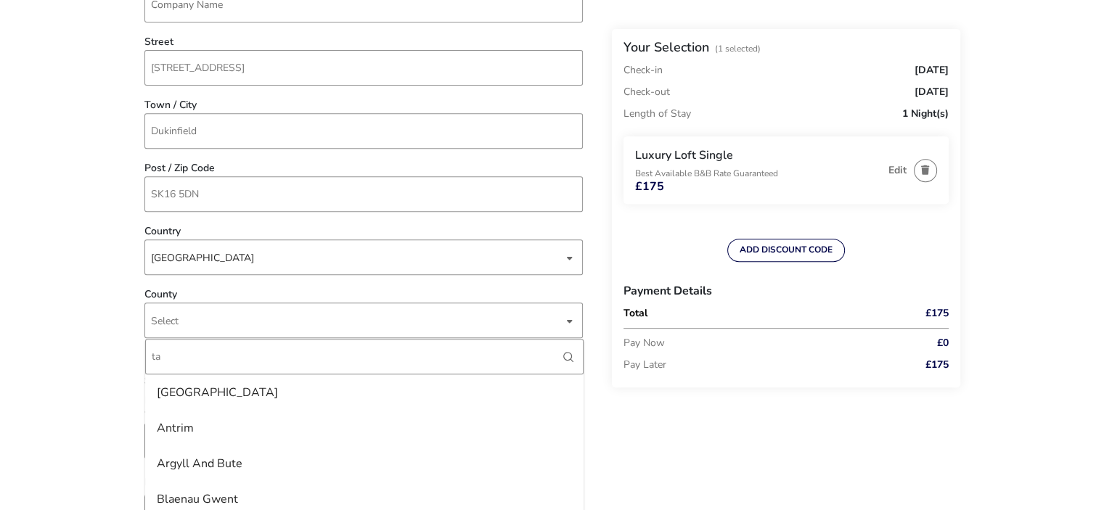
type input "t"
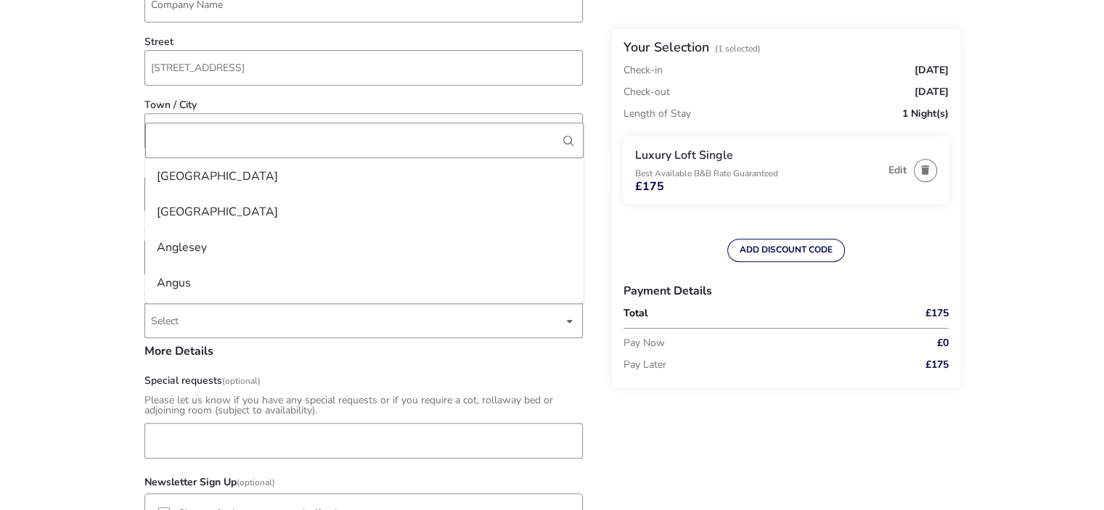
click at [71, 278] on naf-accommodations-shell "Back Your Selection (1 Selected) Check-in [DATE] Check-out [DATE] Length of Sta…" at bounding box center [552, 325] width 1104 height 1859
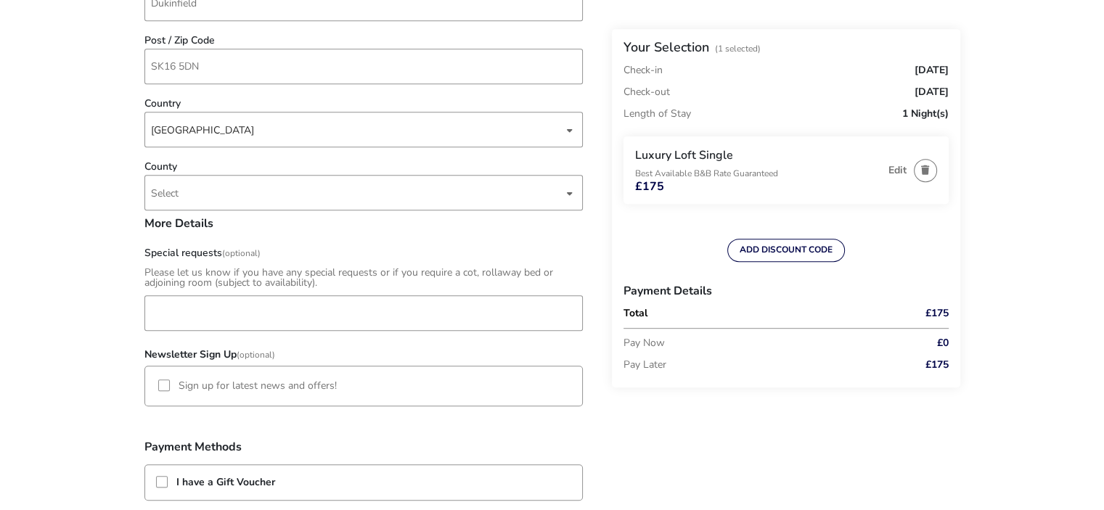
scroll to position [733, 0]
click at [223, 307] on input "Special requests (Optional)" at bounding box center [363, 312] width 438 height 36
type input "*"
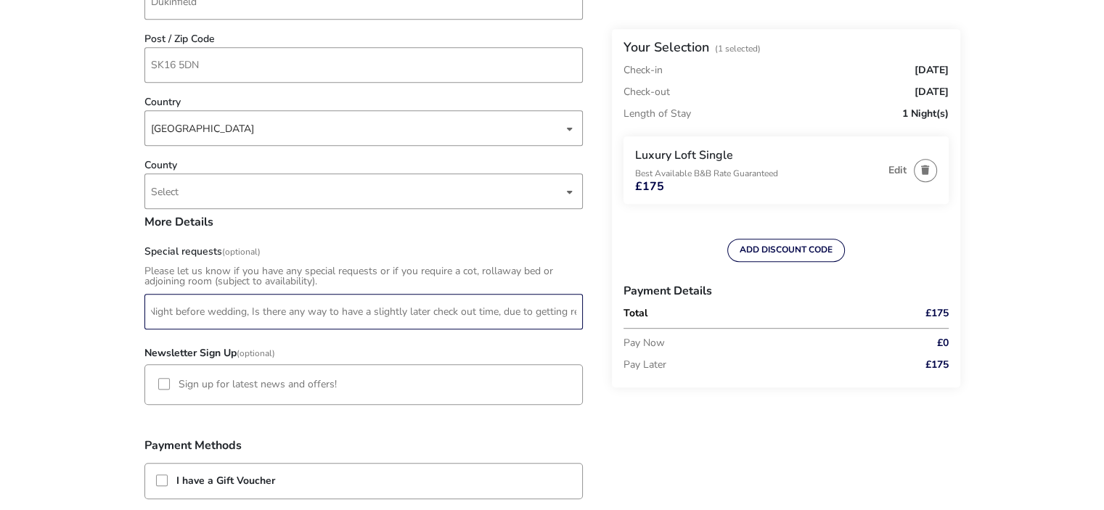
scroll to position [0, 0]
click at [189, 306] on input "*Groom - Night before wedding, Is there any way to have a slightly later check …" at bounding box center [363, 312] width 438 height 36
type input "*Groom ([PERSON_NAME]/[PERSON_NAME] Wedding ([DATE])- Night before wedding, Is …"
click at [565, 240] on naf-pibe-form-custom-fields "More Details Special requests (Optional) Please let us know if you have any spe…" at bounding box center [363, 276] width 438 height 120
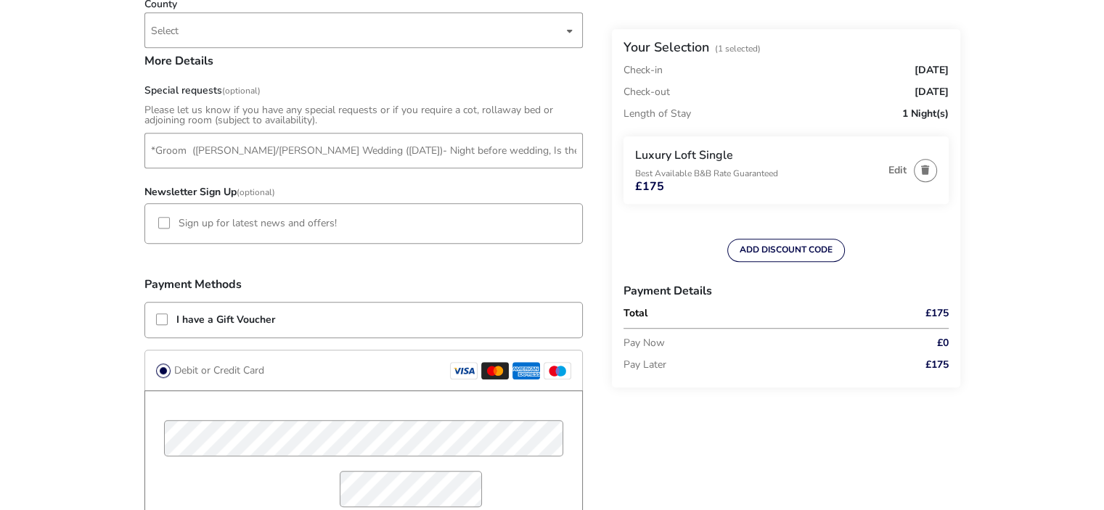
scroll to position [963, 0]
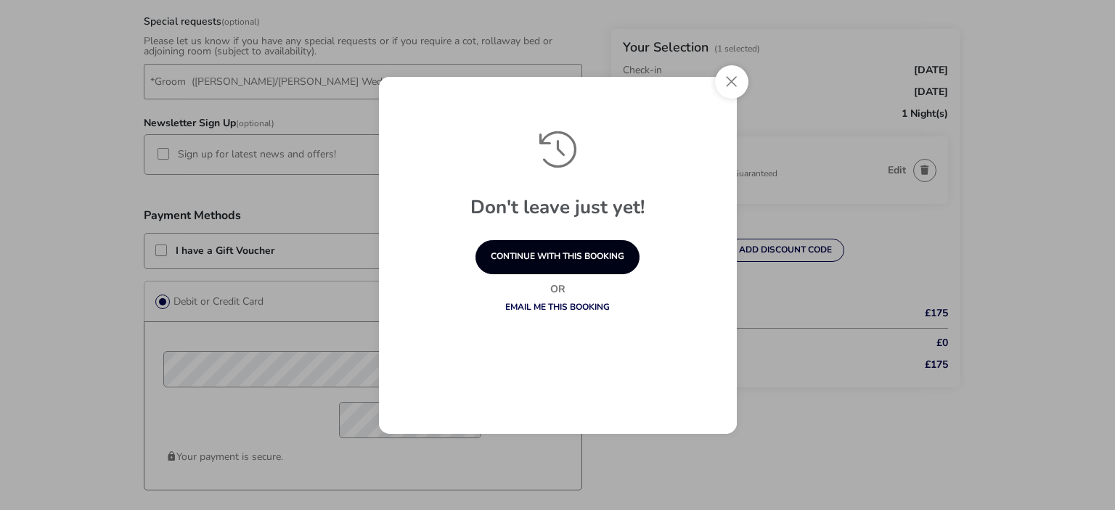
click at [582, 256] on button "continue with this booking" at bounding box center [557, 257] width 164 height 34
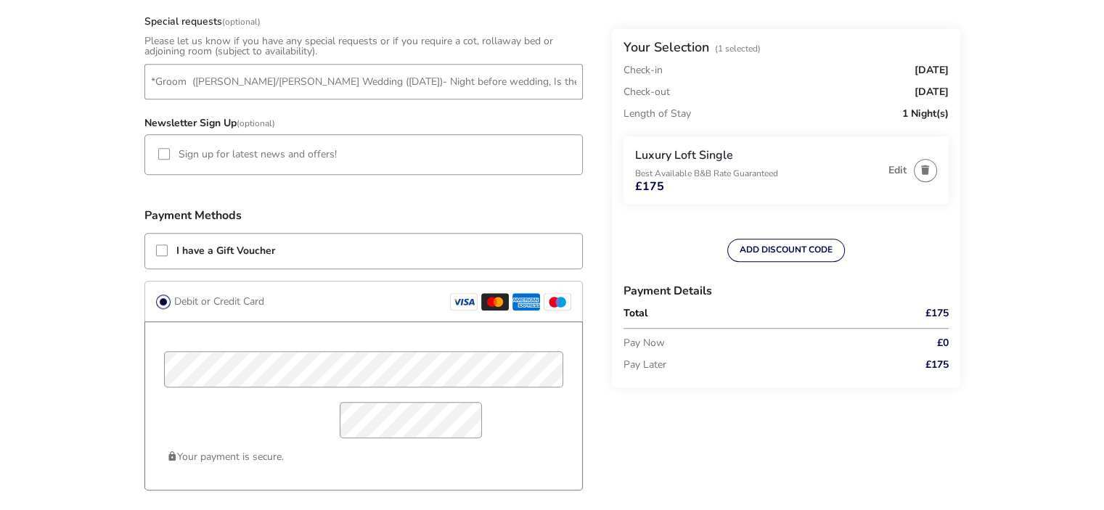
click at [258, 440] on div at bounding box center [248, 424] width 176 height 44
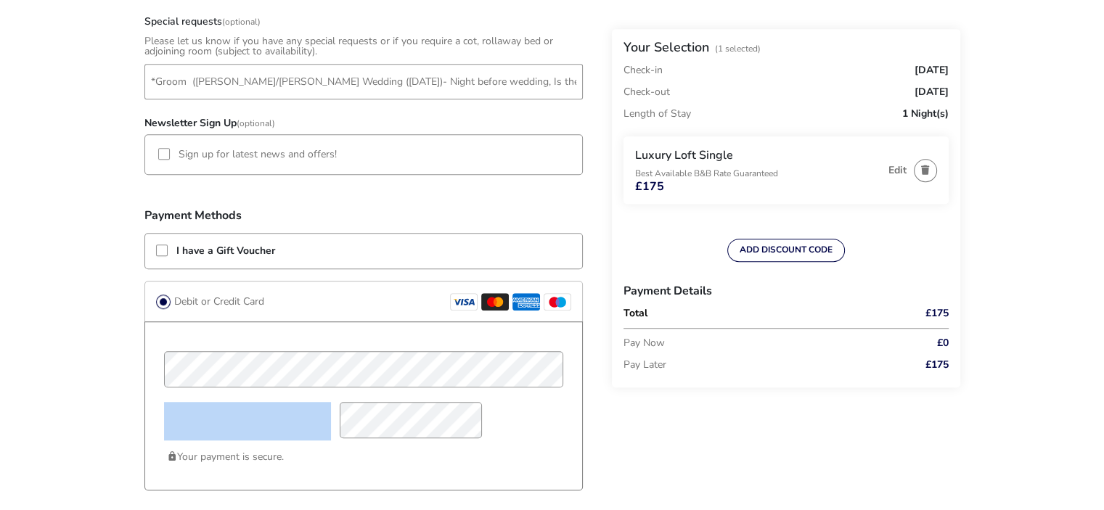
click at [258, 440] on div at bounding box center [248, 424] width 176 height 44
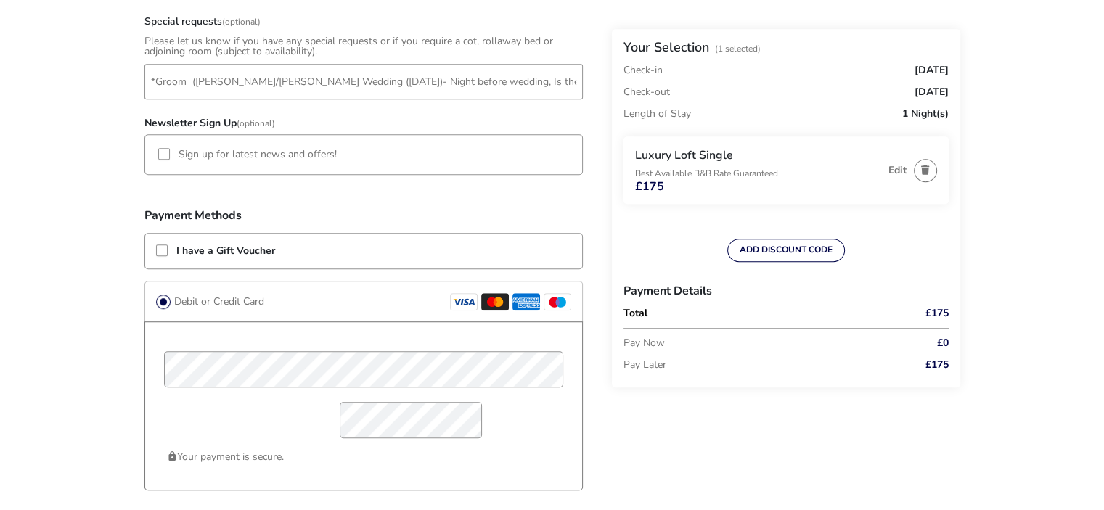
click at [466, 475] on div "Your payment is secure." at bounding box center [363, 405] width 438 height 169
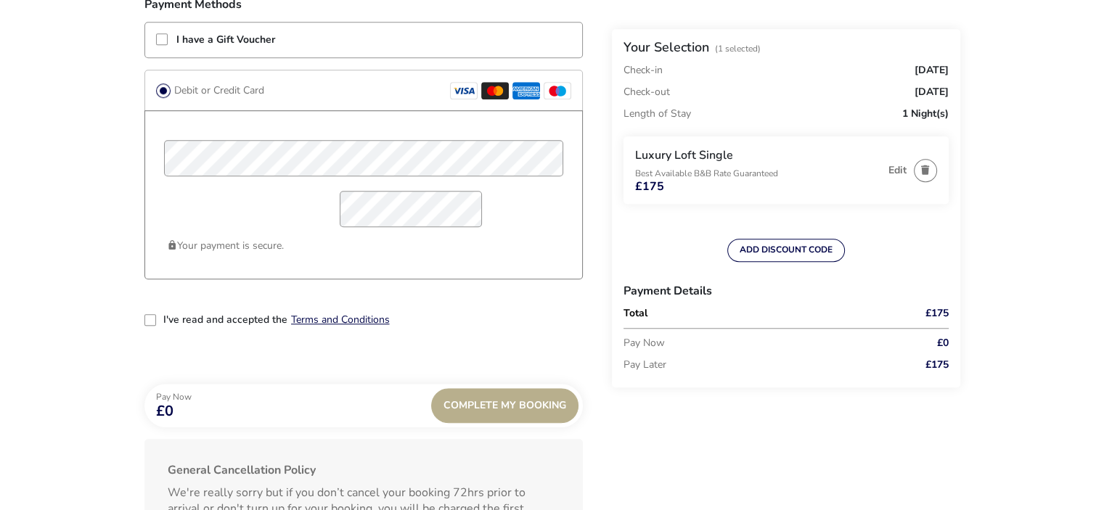
scroll to position [1177, 0]
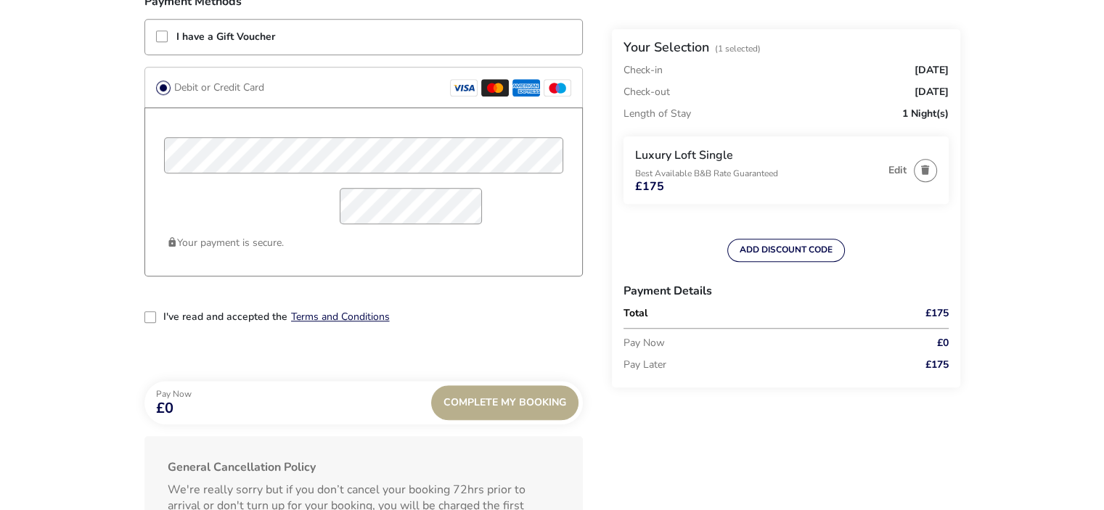
click at [144, 317] on div "2-term_condi" at bounding box center [150, 317] width 12 height 12
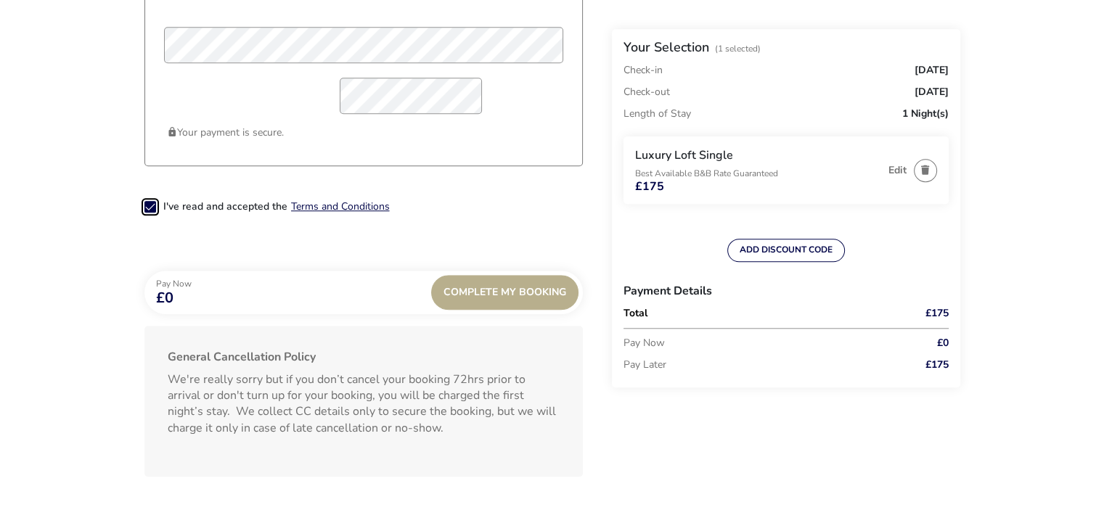
scroll to position [1288, 0]
click at [536, 271] on div "Pay Now £0 Complete My Booking" at bounding box center [363, 292] width 438 height 44
click at [172, 295] on span "£0" at bounding box center [174, 297] width 36 height 15
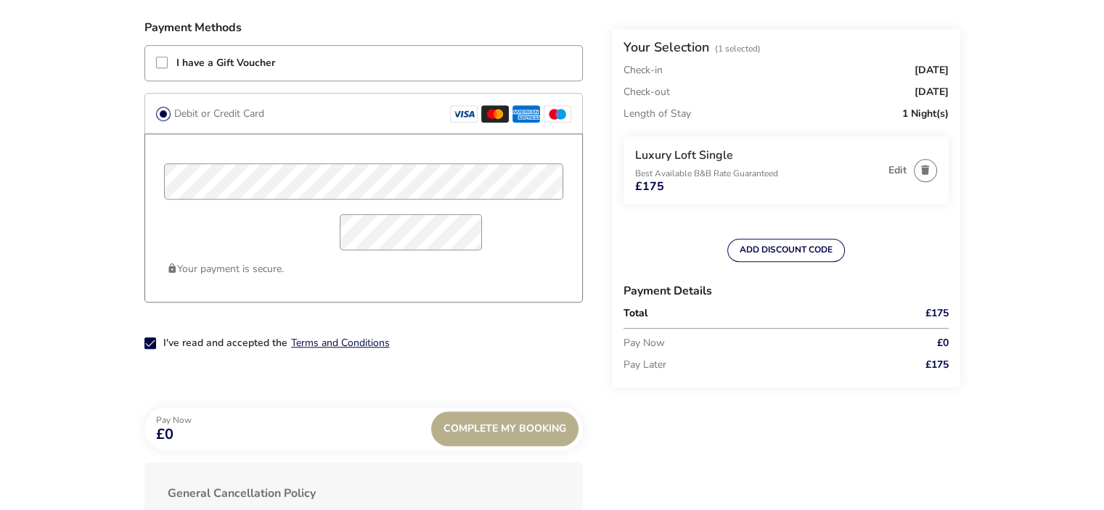
scroll to position [1152, 0]
click at [447, 351] on div "I've read and accepted the Terms and Conditions" at bounding box center [363, 354] width 438 height 35
click at [501, 426] on div "Complete My Booking" at bounding box center [504, 428] width 147 height 35
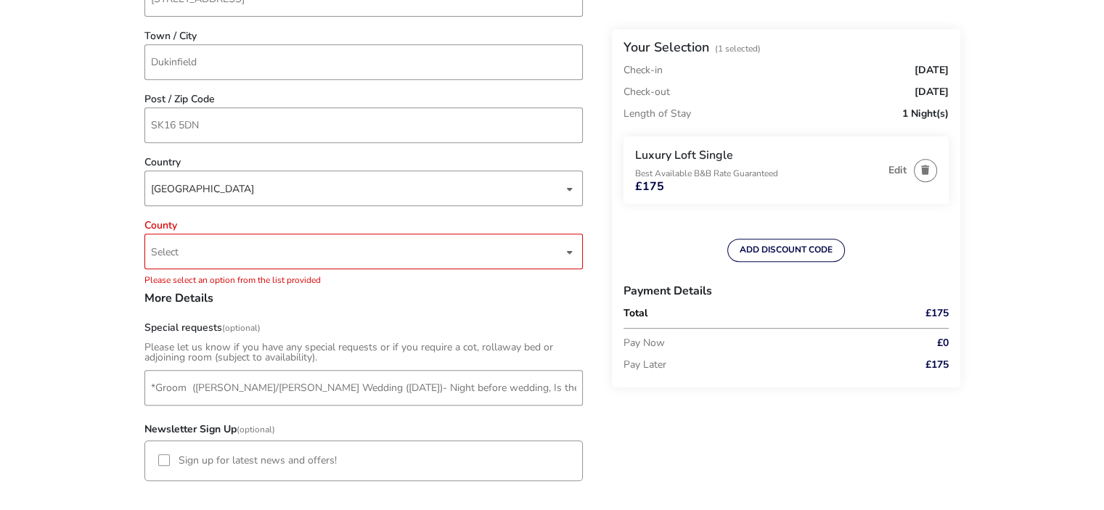
scroll to position [670, 0]
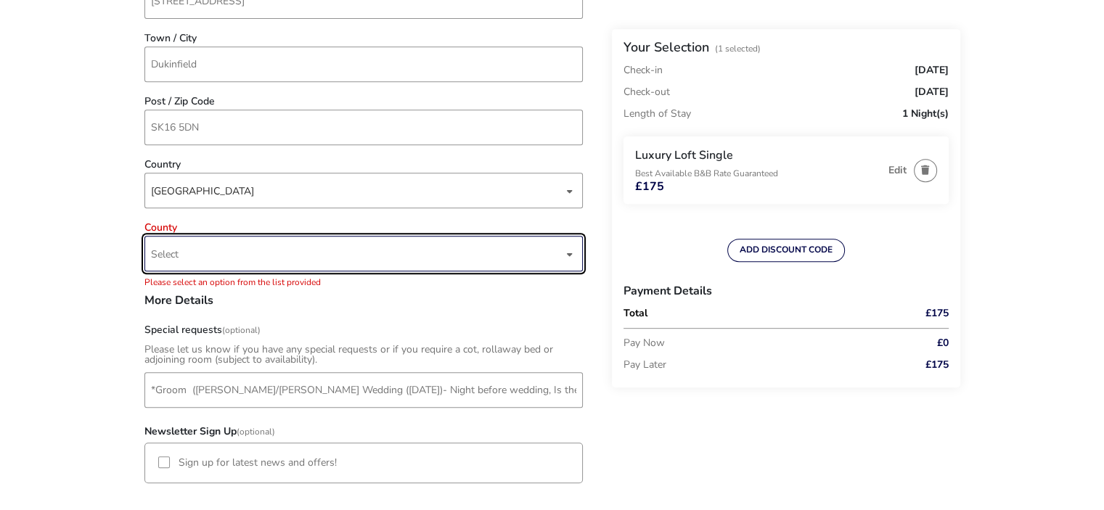
click at [444, 256] on span "Select" at bounding box center [357, 254] width 412 height 34
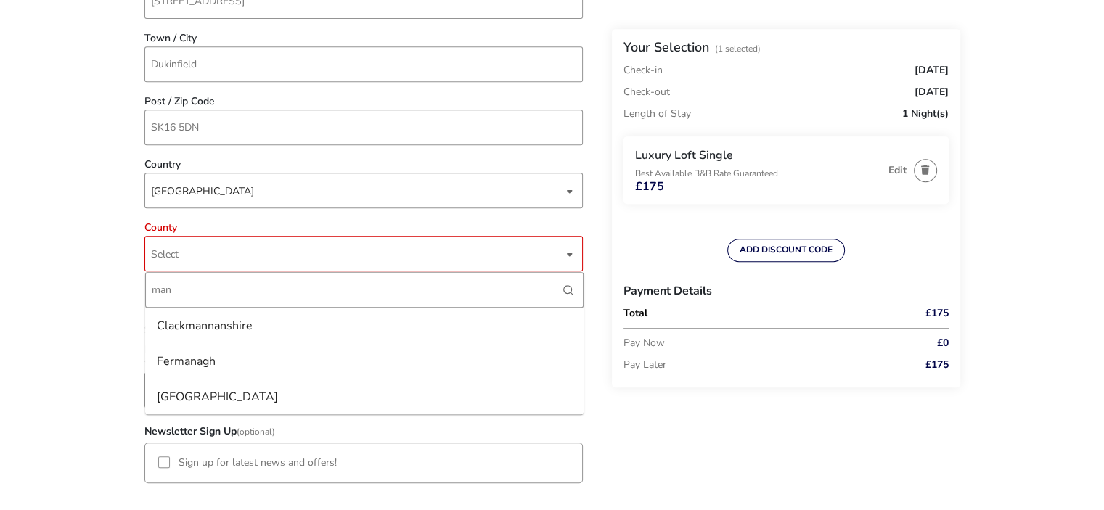
scroll to position [0, 0]
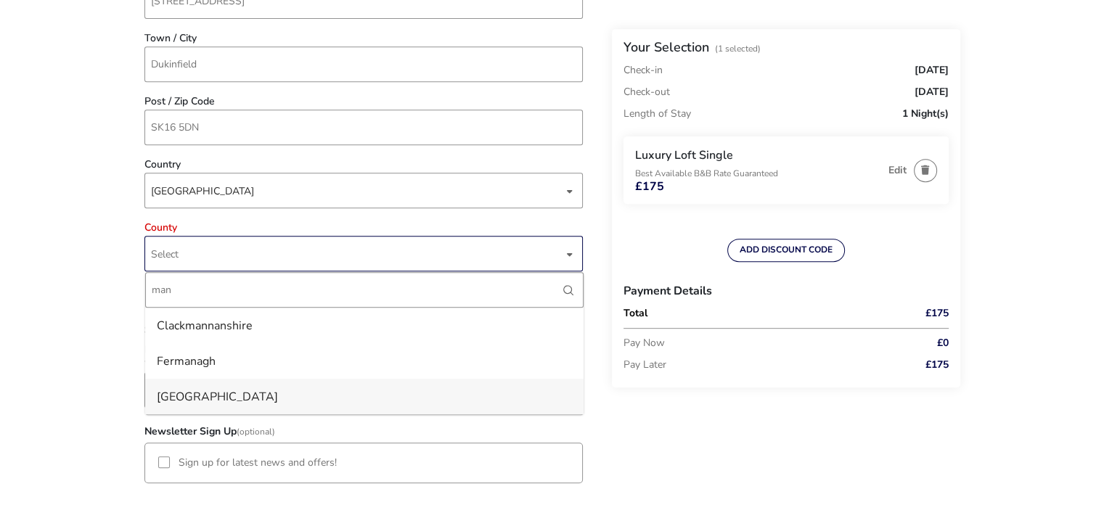
type input "man"
click at [280, 397] on li "[GEOGRAPHIC_DATA]" at bounding box center [364, 397] width 438 height 36
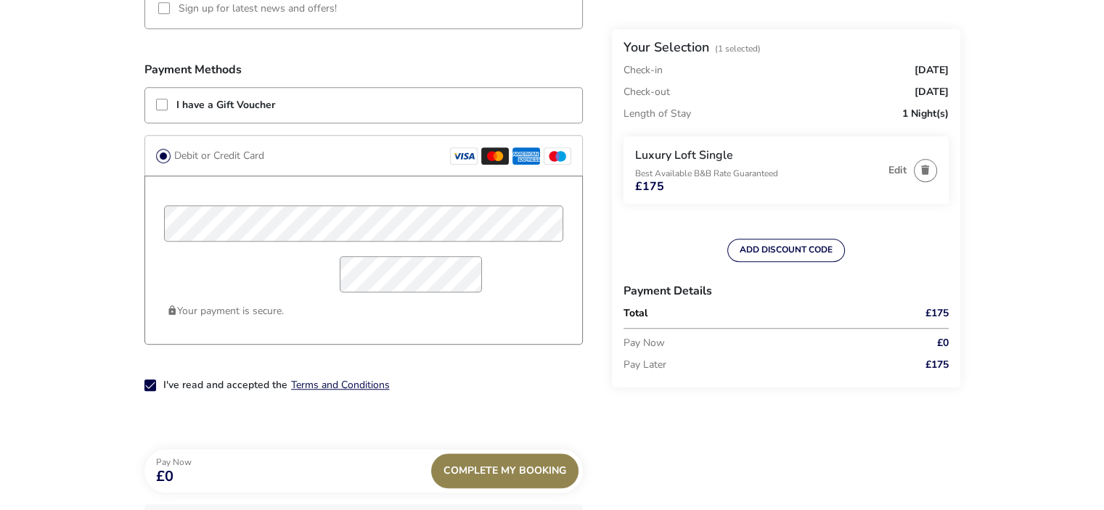
scroll to position [1350, 0]
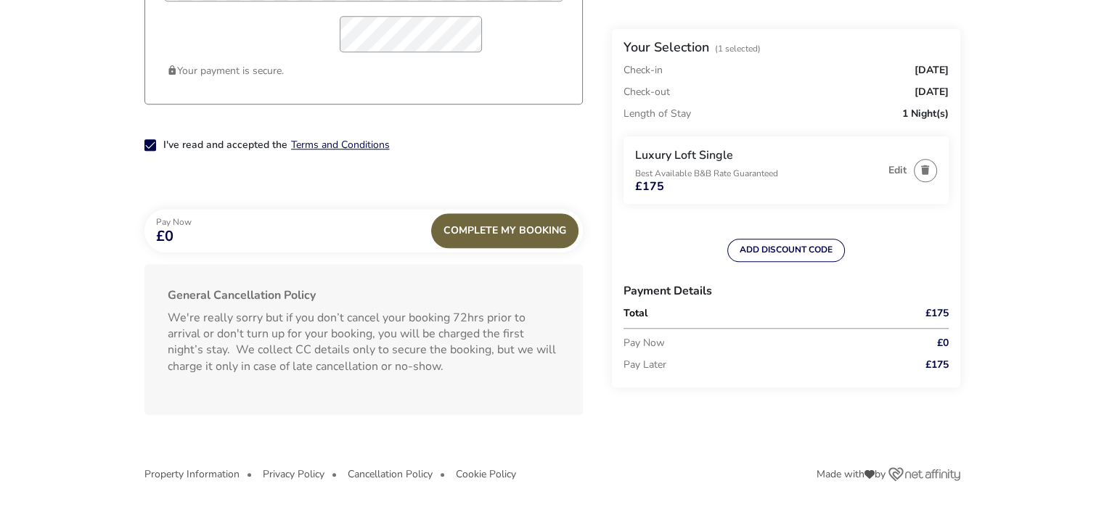
click at [494, 223] on div "Complete My Booking" at bounding box center [504, 230] width 147 height 35
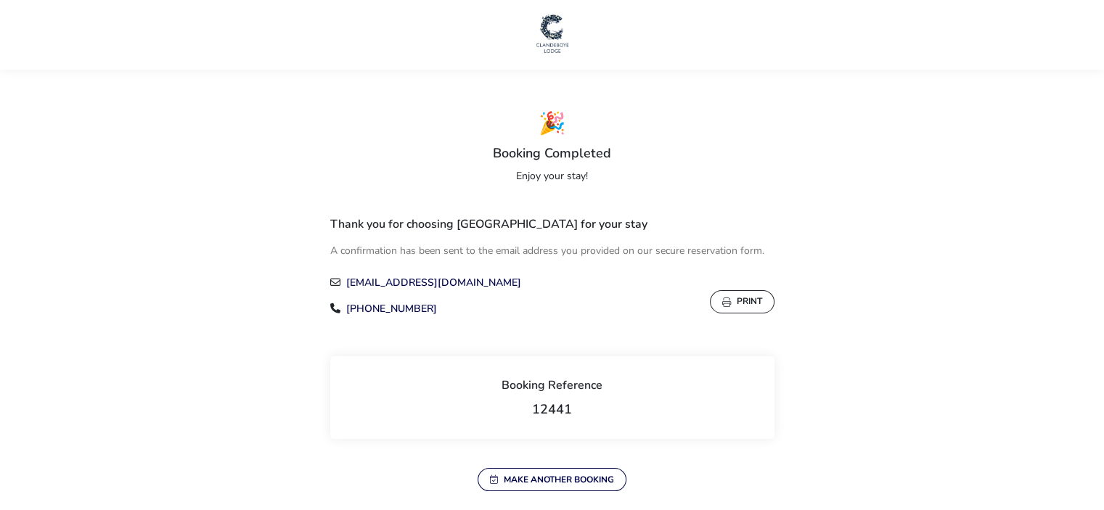
click at [460, 284] on link "[EMAIL_ADDRESS][DOMAIN_NAME]" at bounding box center [433, 283] width 175 height 14
